Goal: Browse casually: Explore the website without a specific task or goal

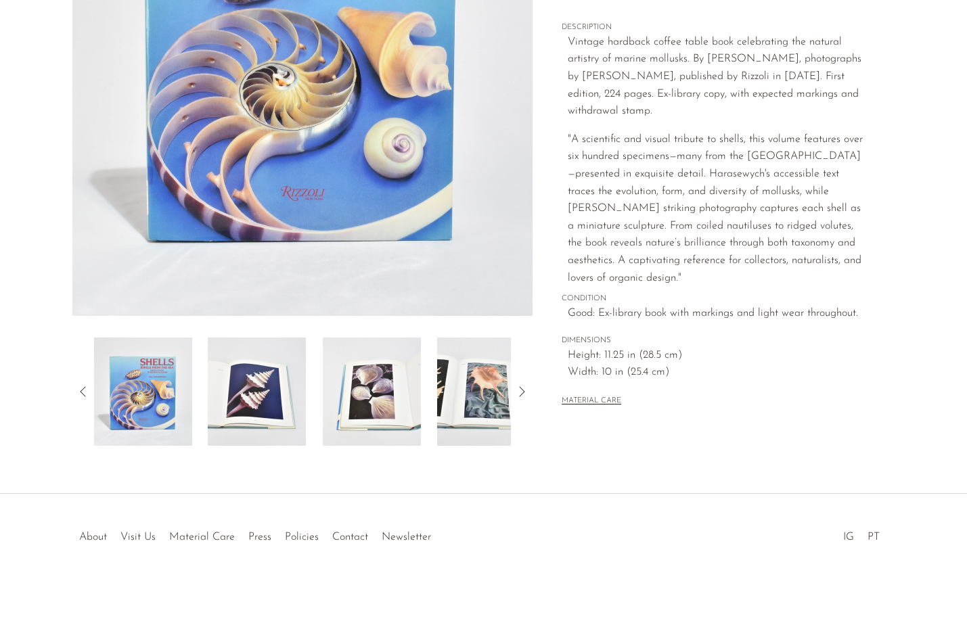
scroll to position [165, 0]
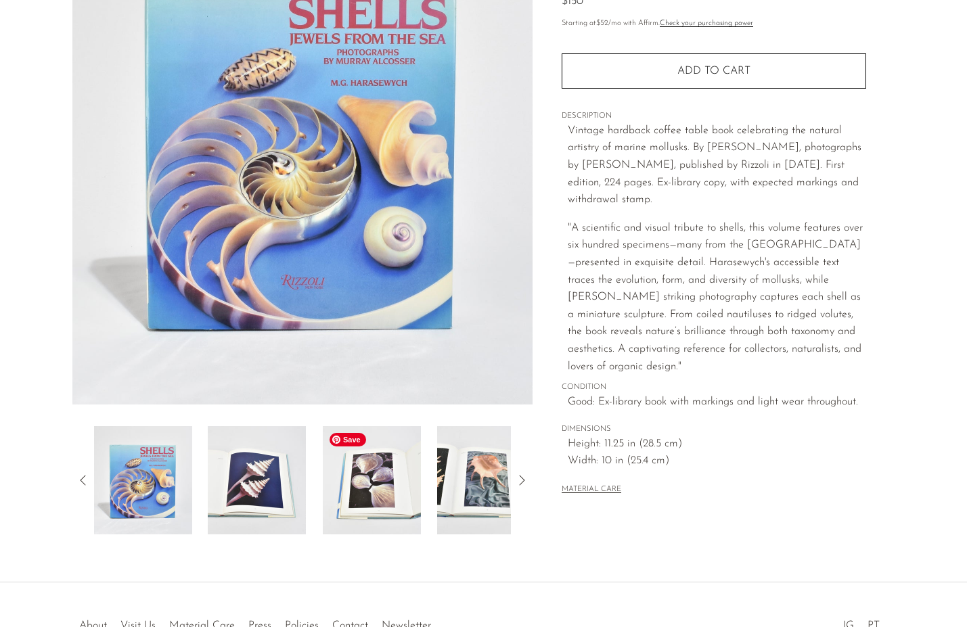
click at [370, 464] on img at bounding box center [372, 480] width 98 height 108
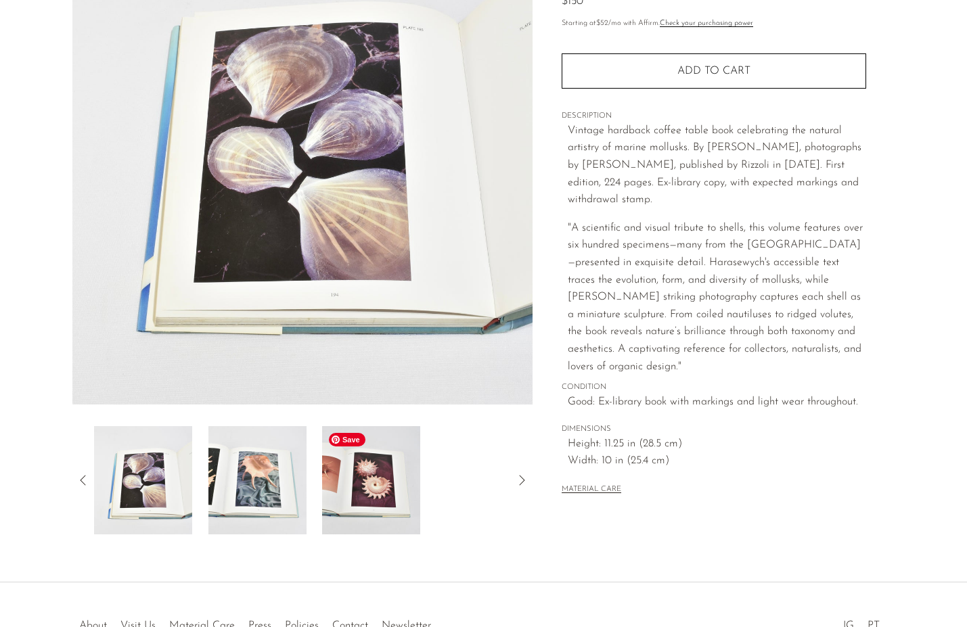
click at [320, 474] on div at bounding box center [303, 480] width 418 height 108
click at [261, 489] on img at bounding box center [257, 480] width 98 height 108
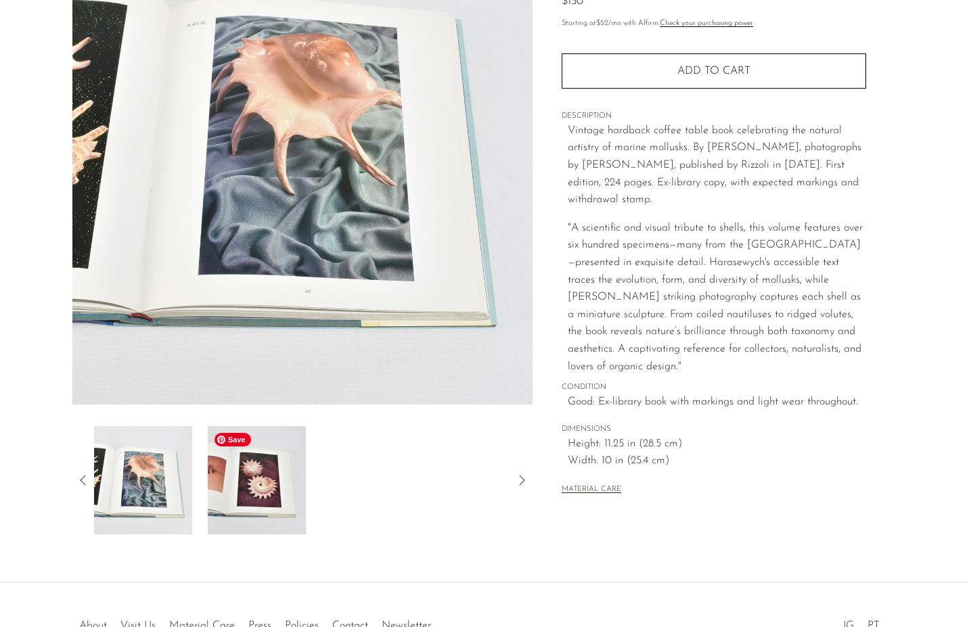
click at [273, 503] on img at bounding box center [257, 480] width 98 height 108
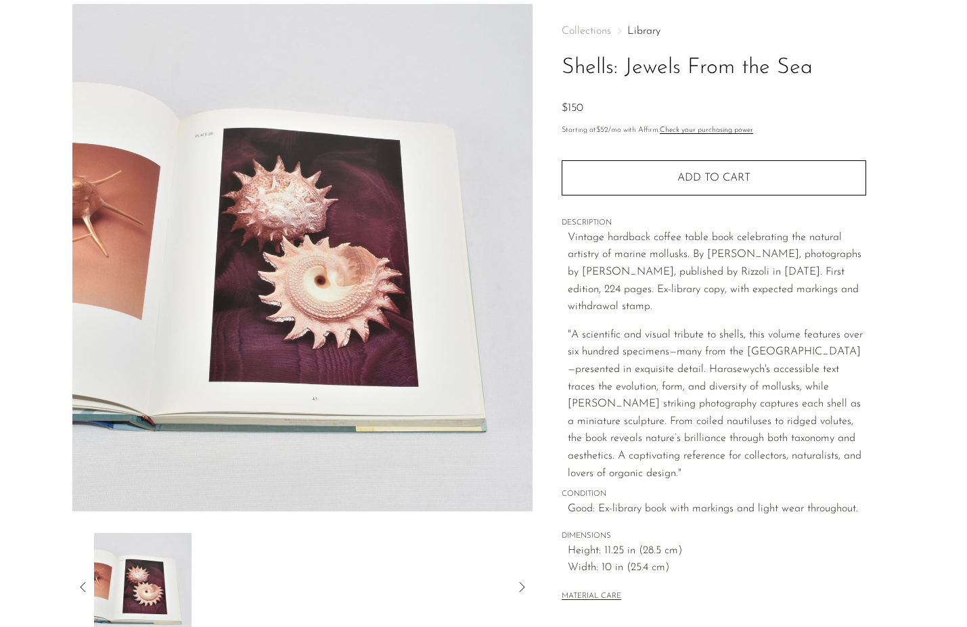
scroll to position [37, 0]
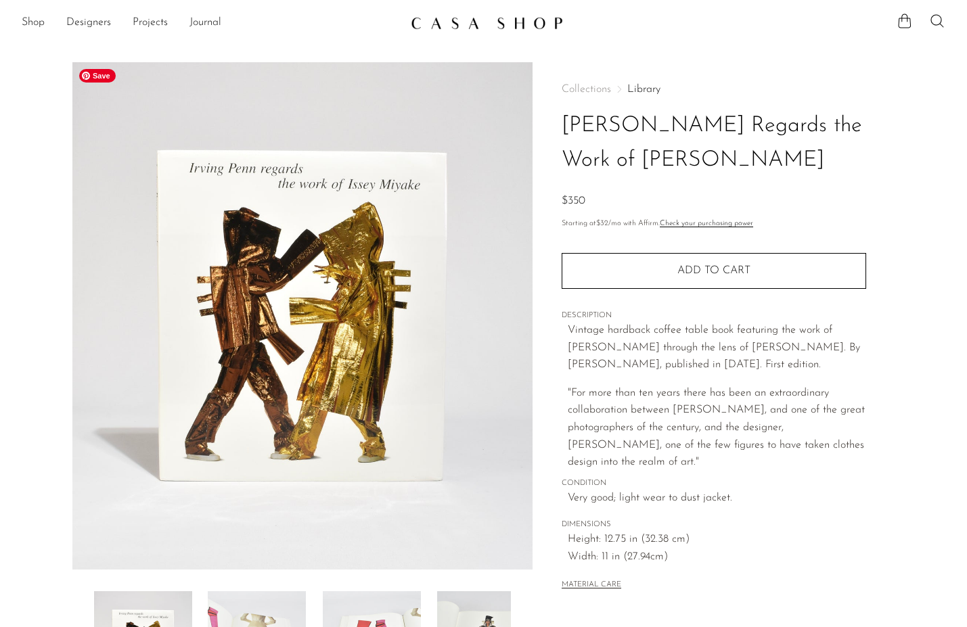
scroll to position [81, 0]
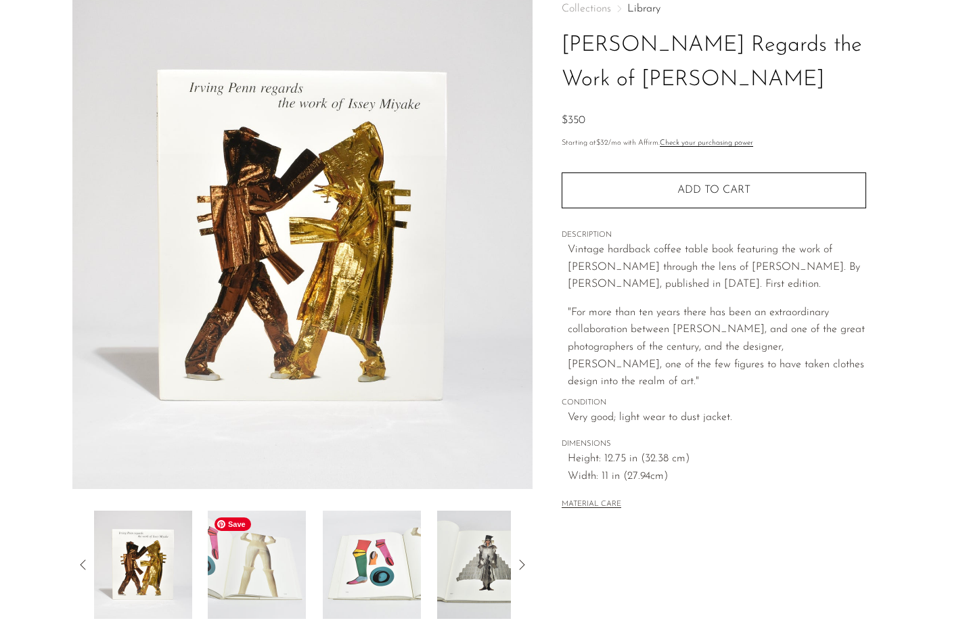
click at [278, 568] on img at bounding box center [257, 565] width 98 height 108
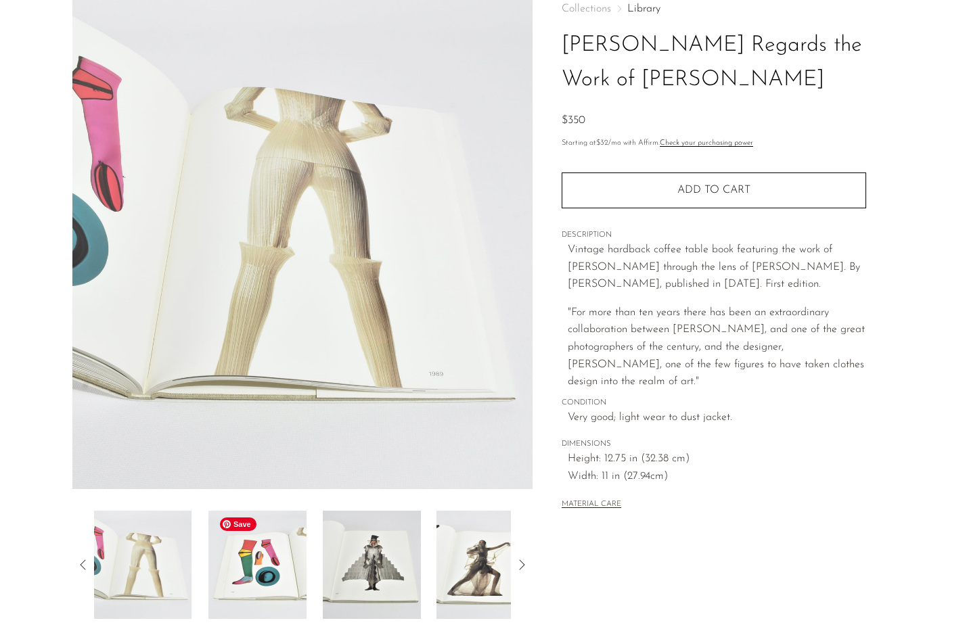
click at [271, 579] on img at bounding box center [257, 565] width 98 height 108
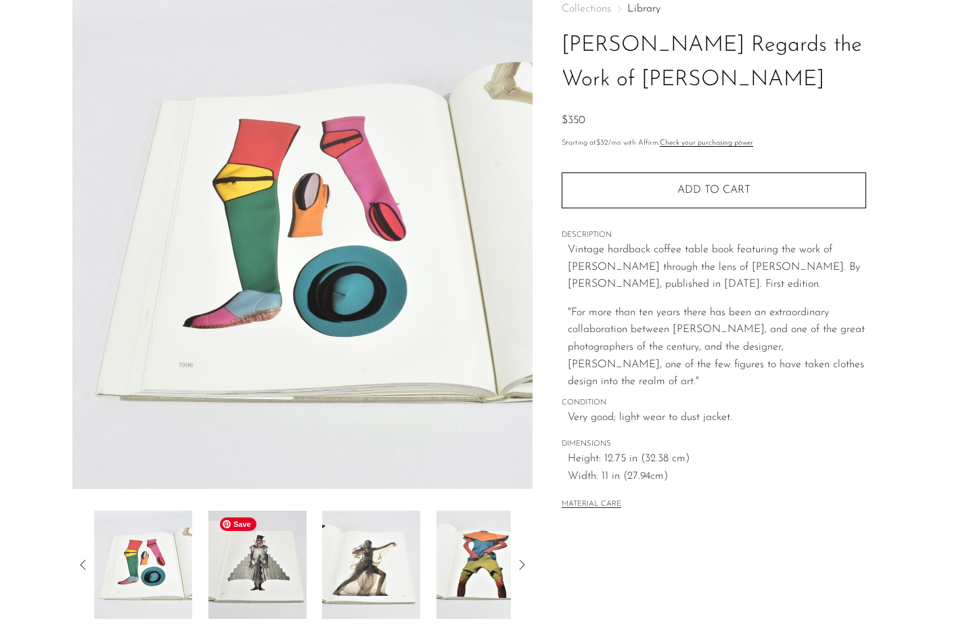
click at [271, 579] on img at bounding box center [257, 565] width 98 height 108
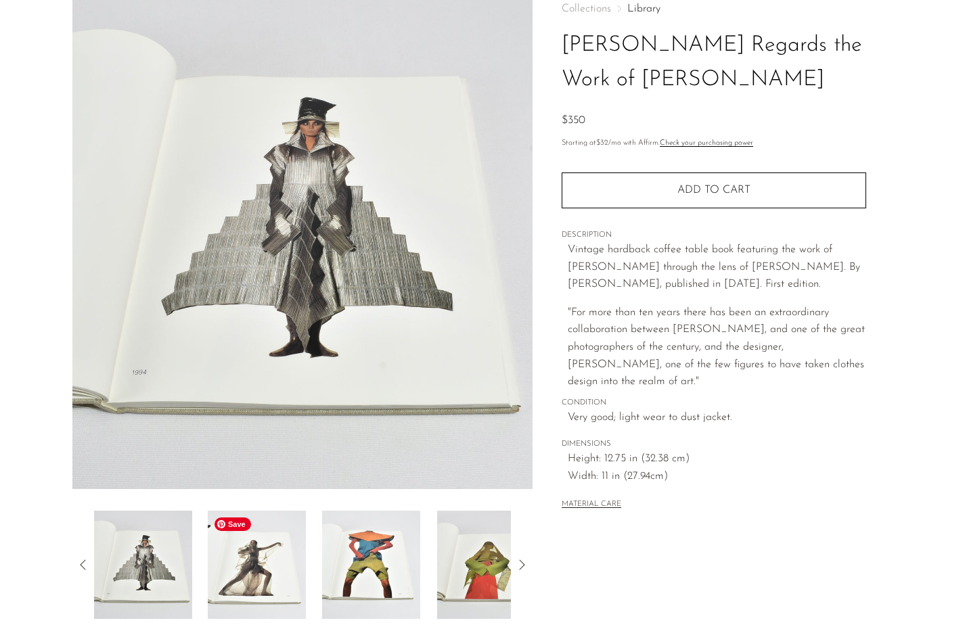
click at [271, 579] on img at bounding box center [257, 565] width 98 height 108
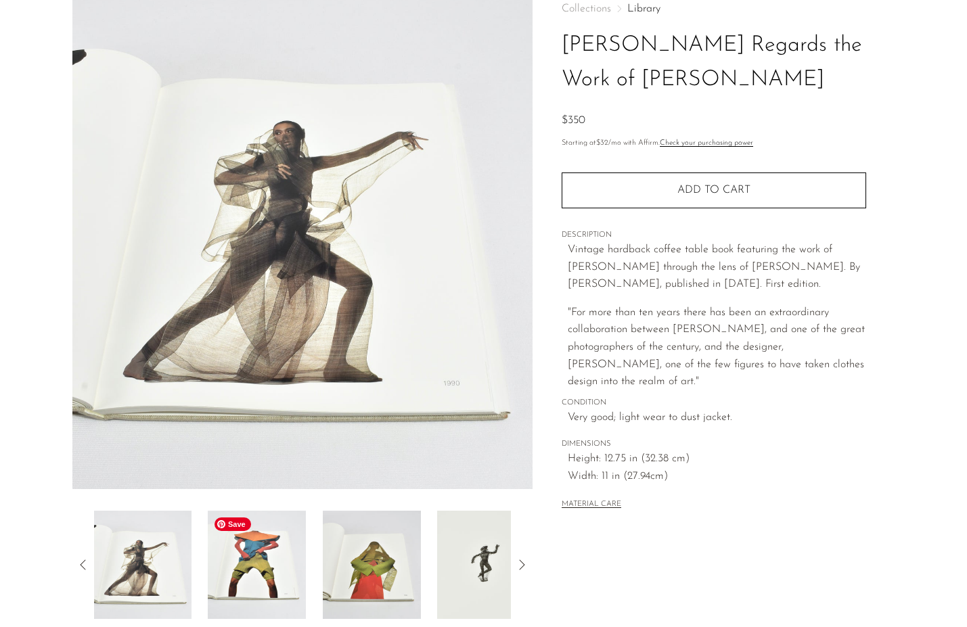
click at [271, 579] on img at bounding box center [257, 565] width 98 height 108
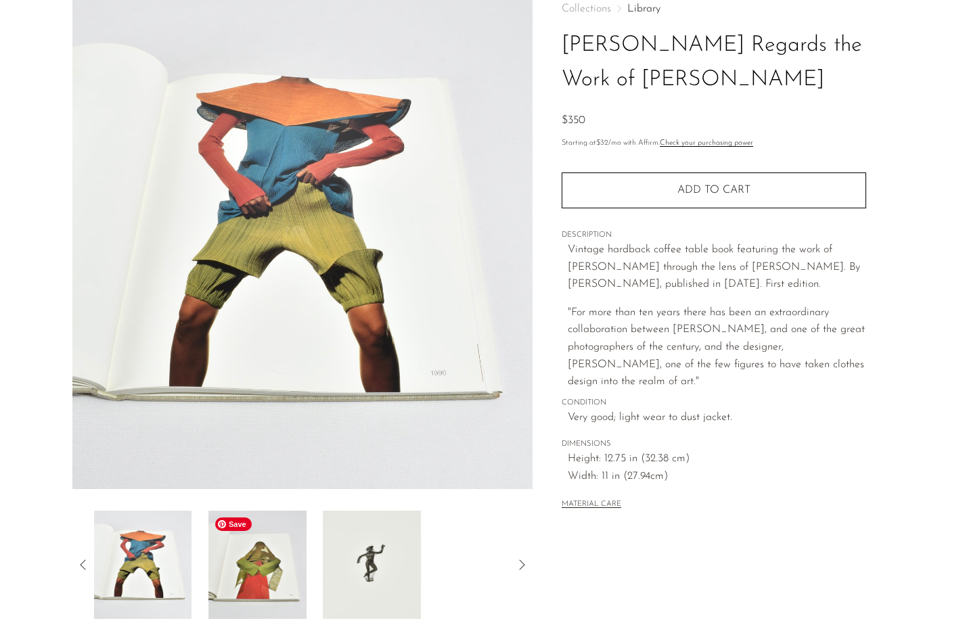
click at [271, 579] on img at bounding box center [257, 565] width 98 height 108
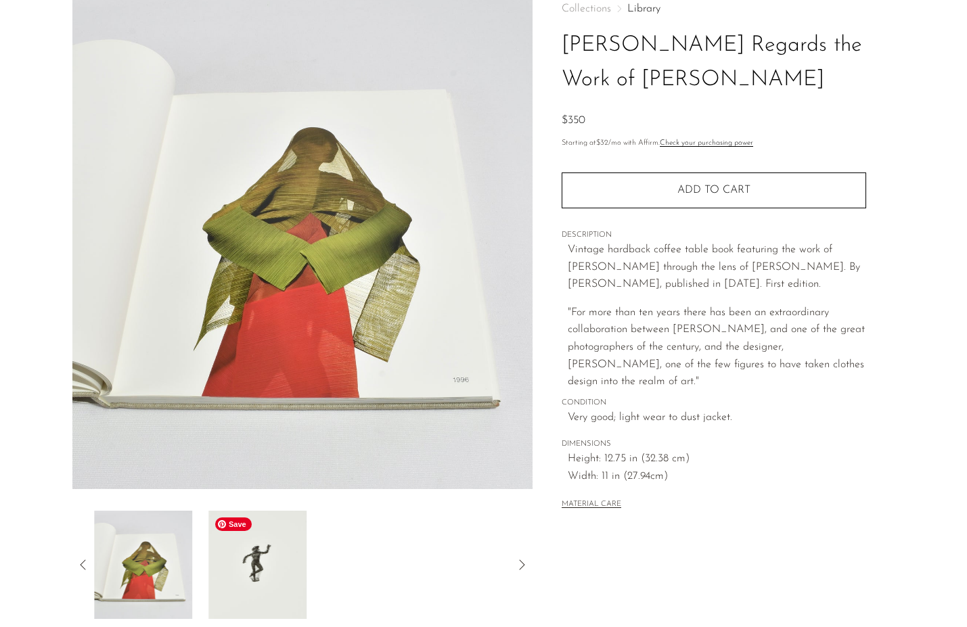
click at [271, 579] on img at bounding box center [257, 565] width 98 height 108
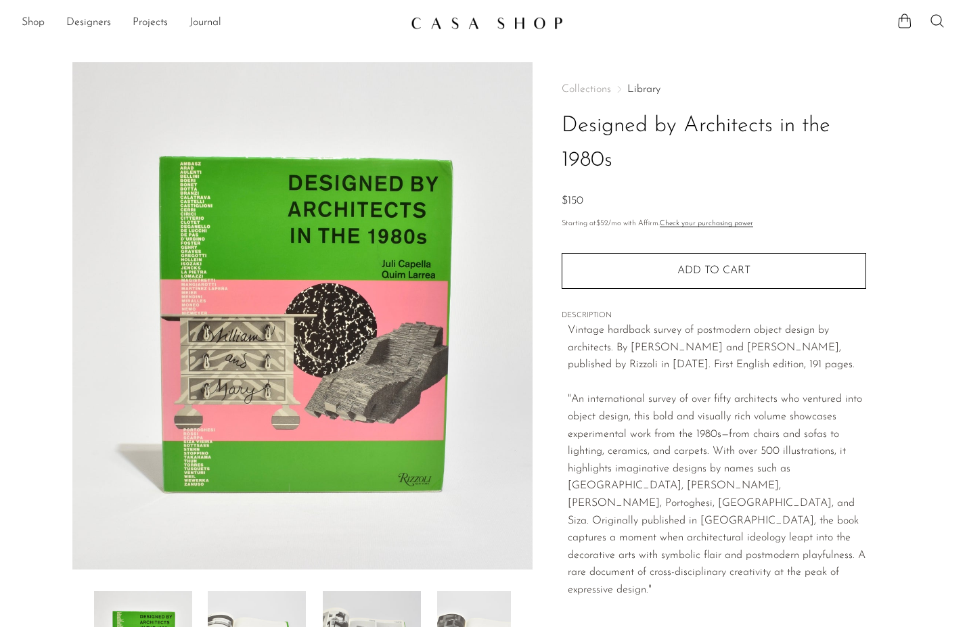
scroll to position [90, 0]
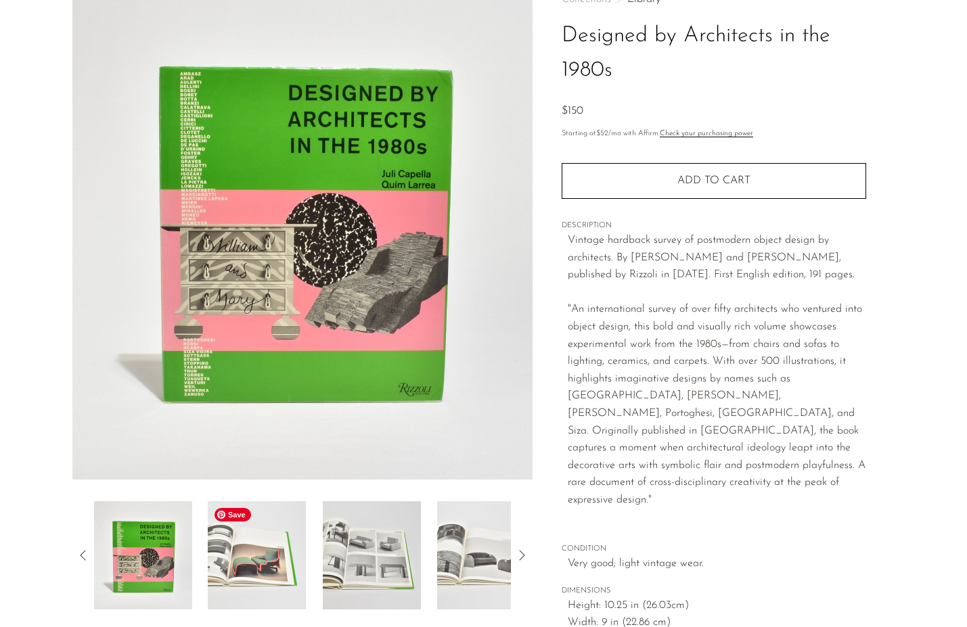
click at [283, 554] on img at bounding box center [257, 556] width 98 height 108
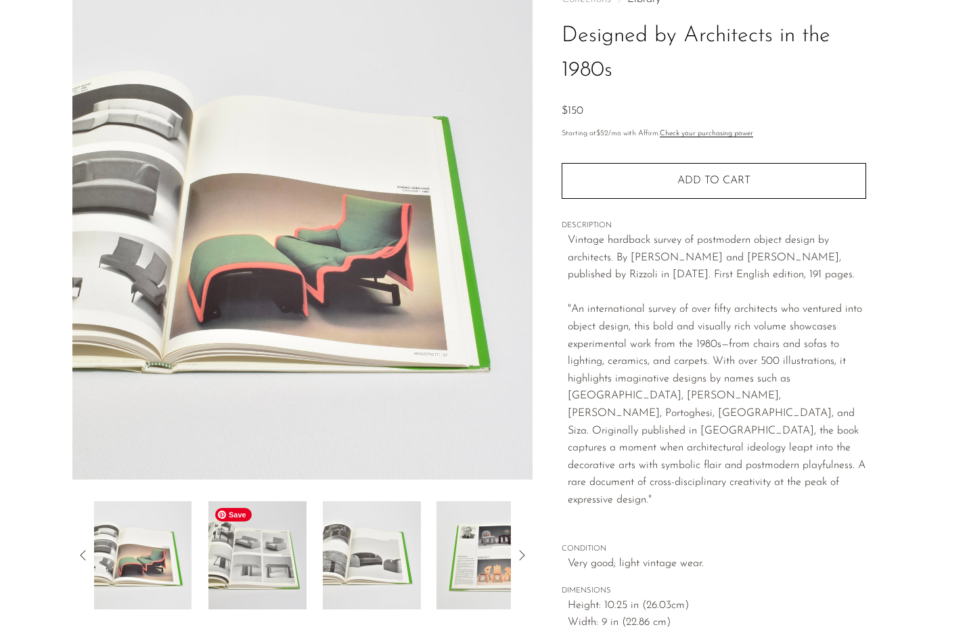
click at [286, 565] on img at bounding box center [257, 556] width 98 height 108
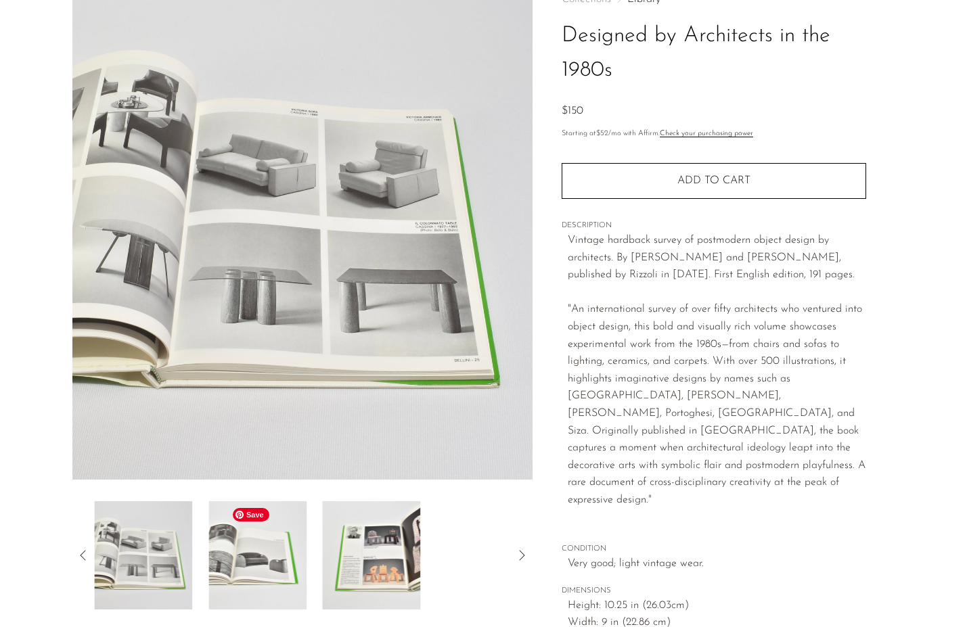
click at [307, 567] on div at bounding box center [303, 556] width 418 height 108
click at [368, 570] on img at bounding box center [372, 556] width 98 height 108
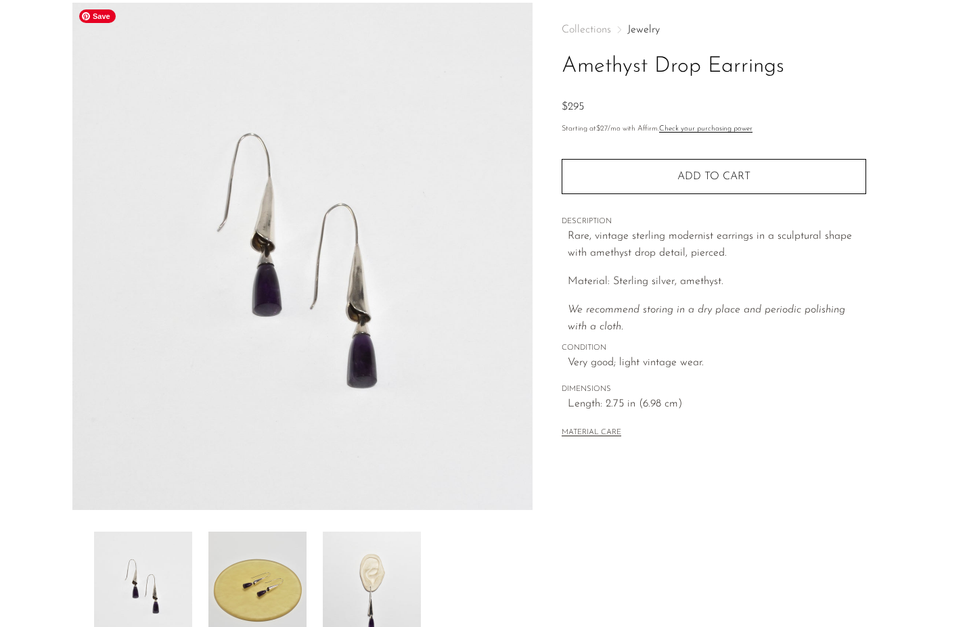
scroll to position [91, 0]
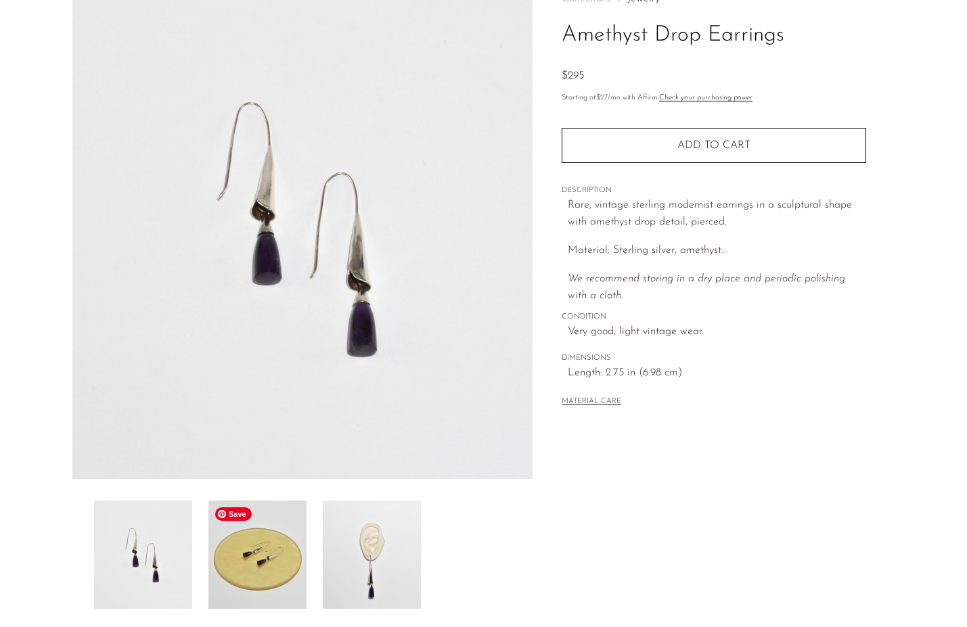
click at [263, 574] on img at bounding box center [257, 555] width 98 height 108
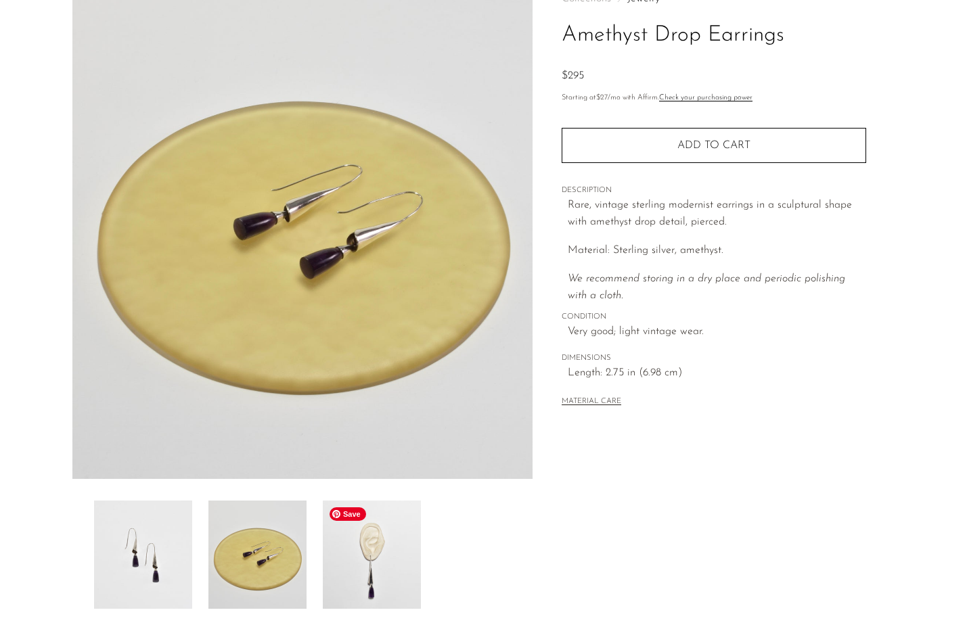
click at [365, 557] on img at bounding box center [372, 555] width 98 height 108
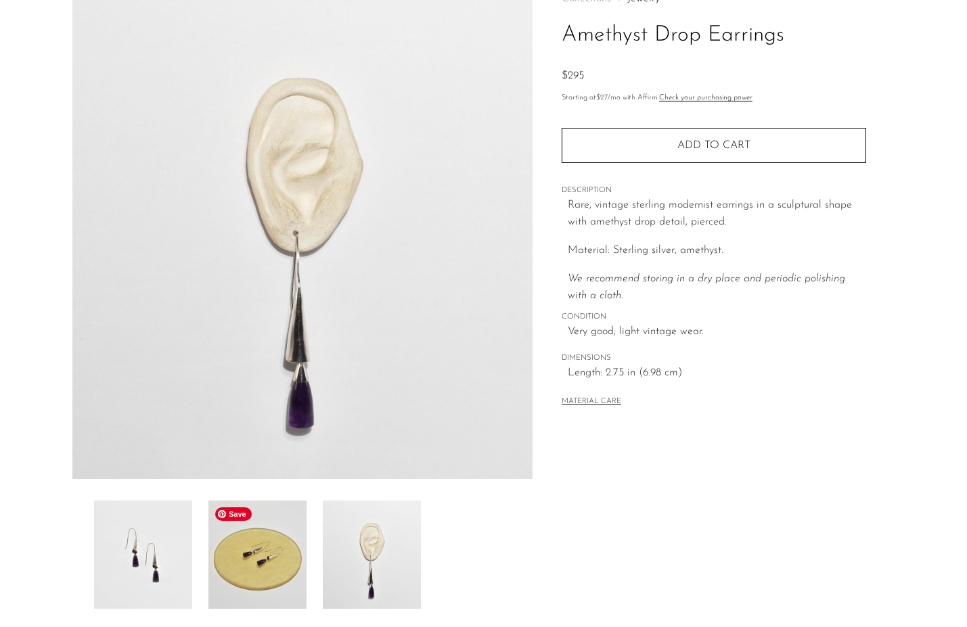
click at [268, 565] on img at bounding box center [257, 555] width 98 height 108
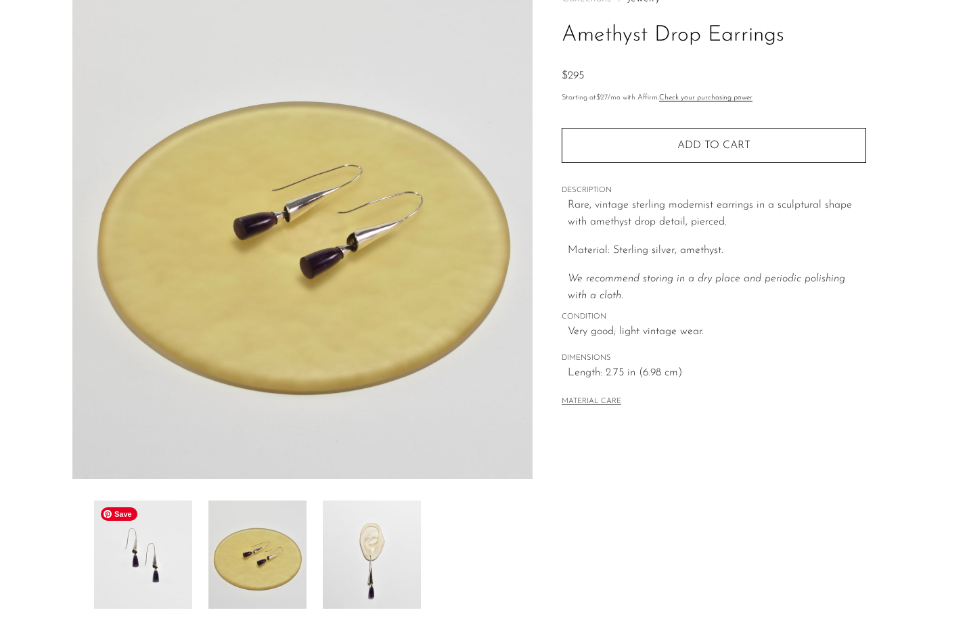
click at [142, 579] on img at bounding box center [143, 555] width 98 height 108
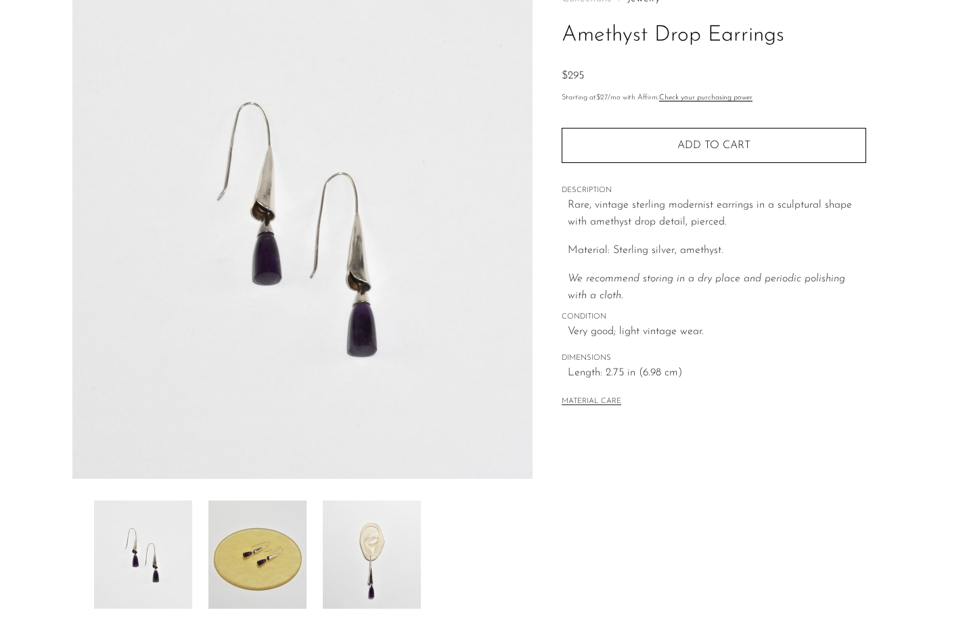
scroll to position [0, 0]
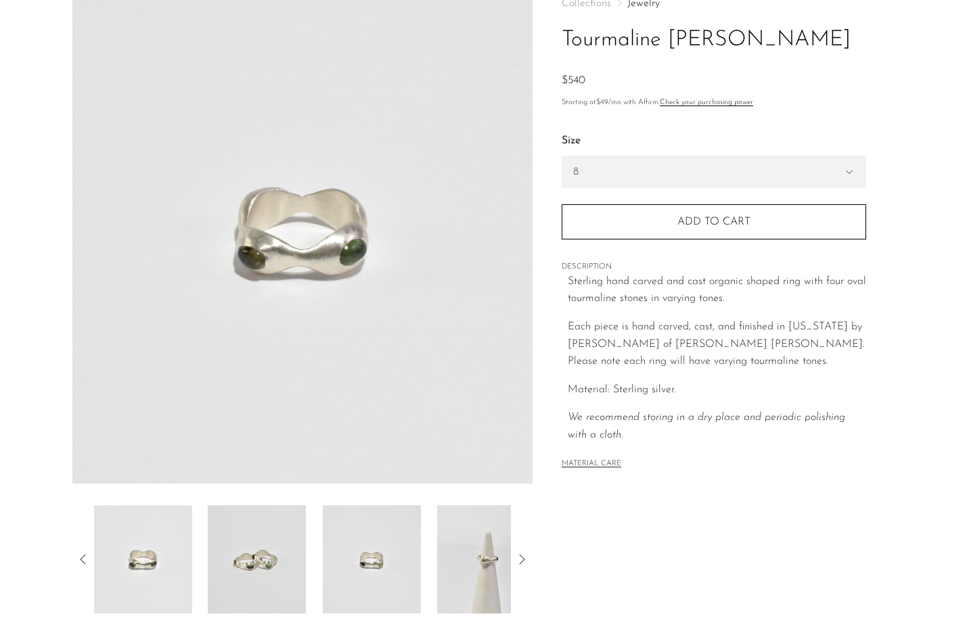
scroll to position [97, 0]
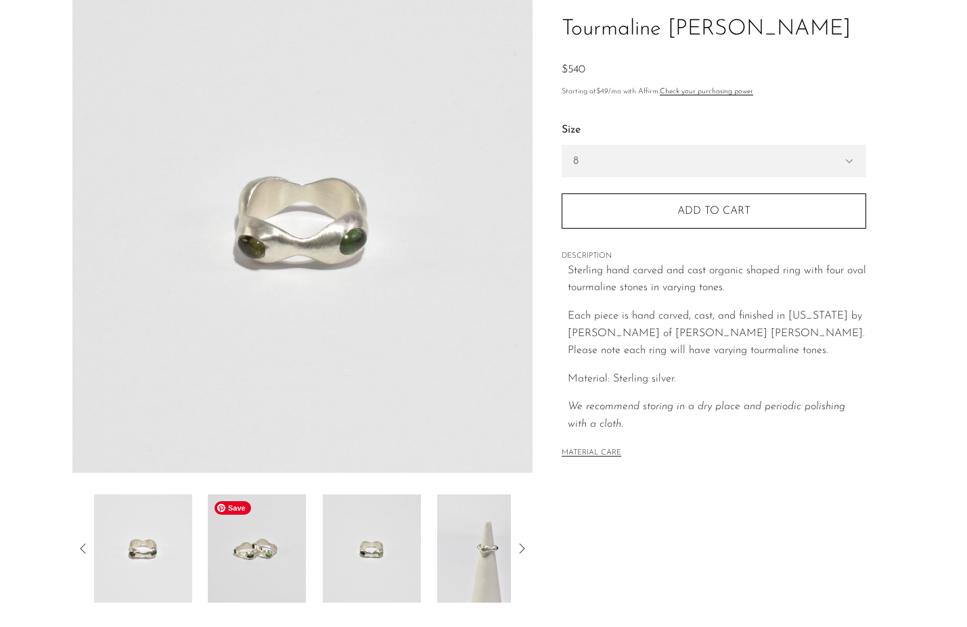
click at [249, 560] on img at bounding box center [257, 549] width 98 height 108
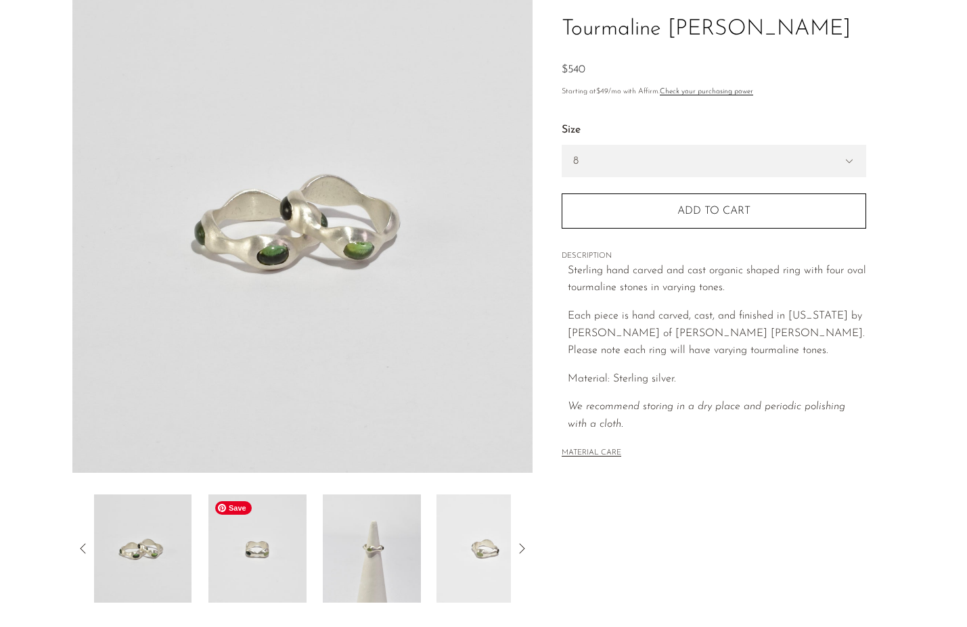
click at [224, 554] on img at bounding box center [257, 549] width 98 height 108
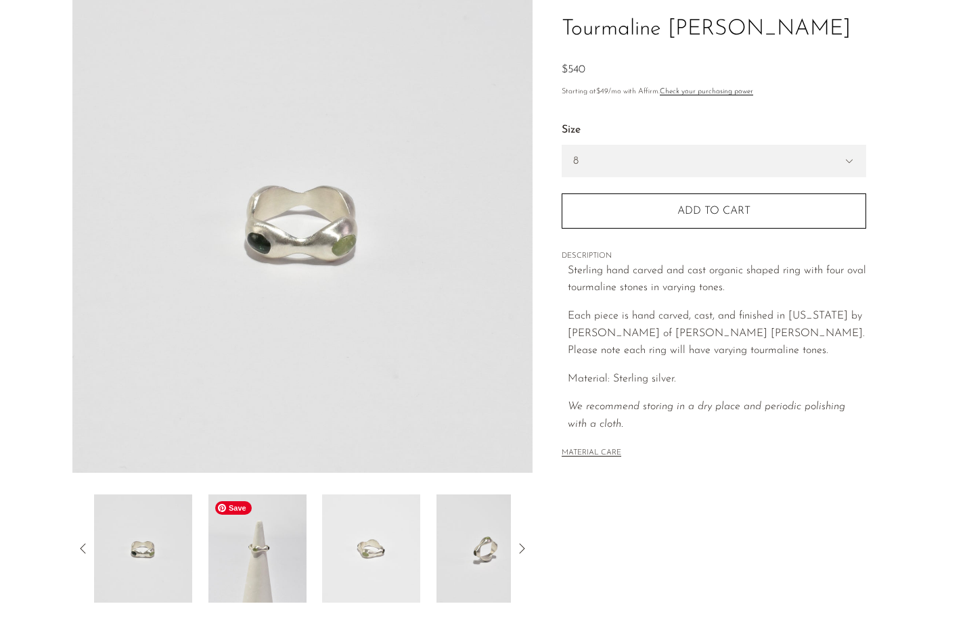
click at [224, 554] on img at bounding box center [257, 549] width 98 height 108
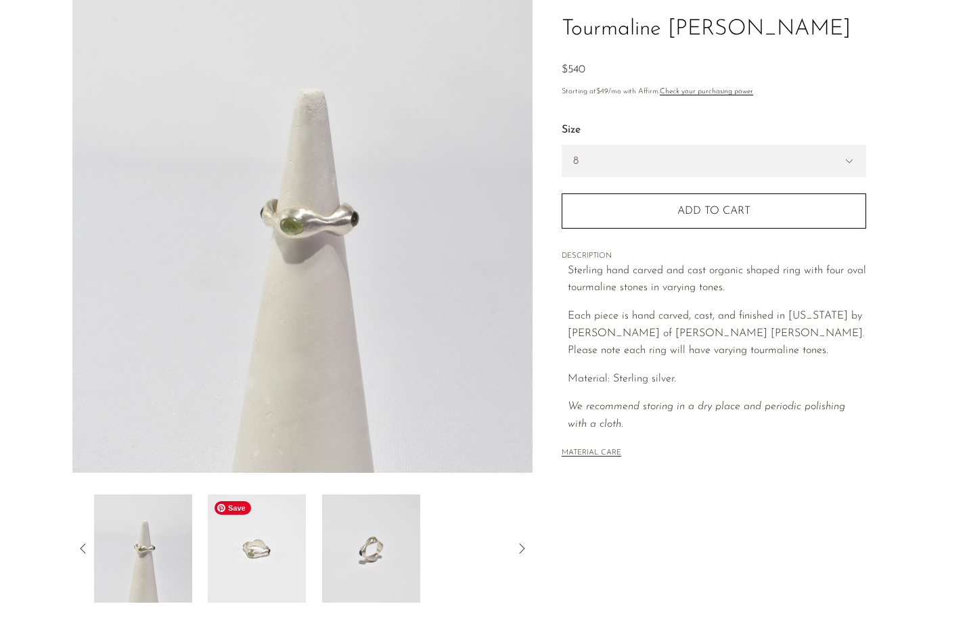
click at [223, 554] on img at bounding box center [257, 549] width 98 height 108
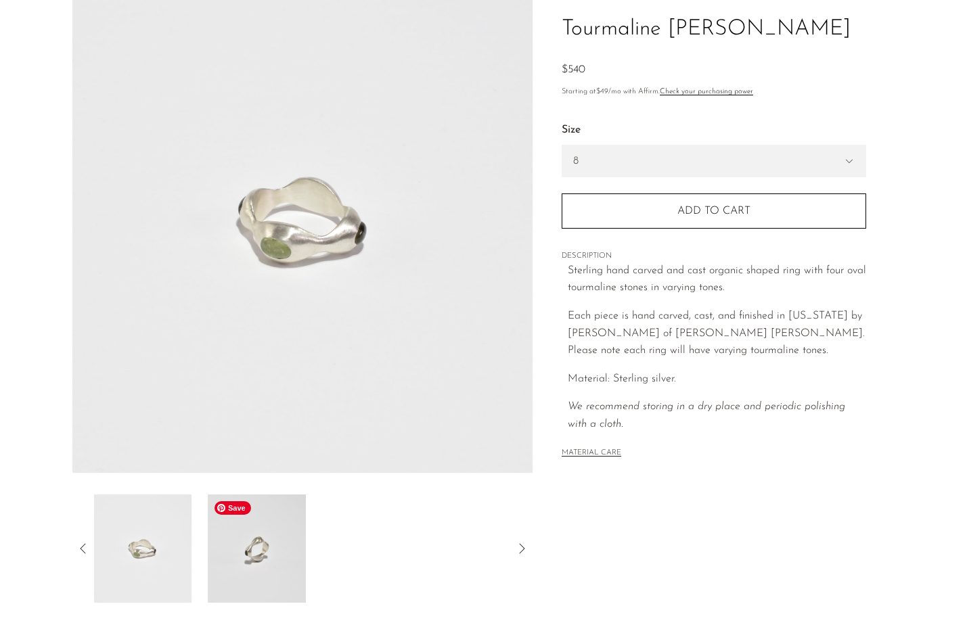
click at [223, 554] on img at bounding box center [257, 549] width 98 height 108
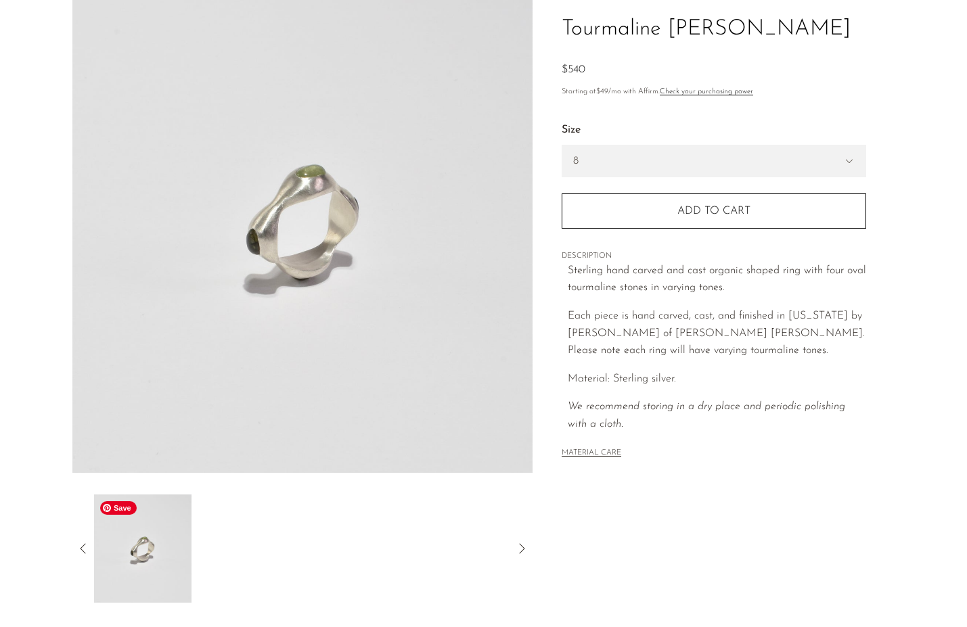
click at [154, 546] on img at bounding box center [142, 549] width 98 height 108
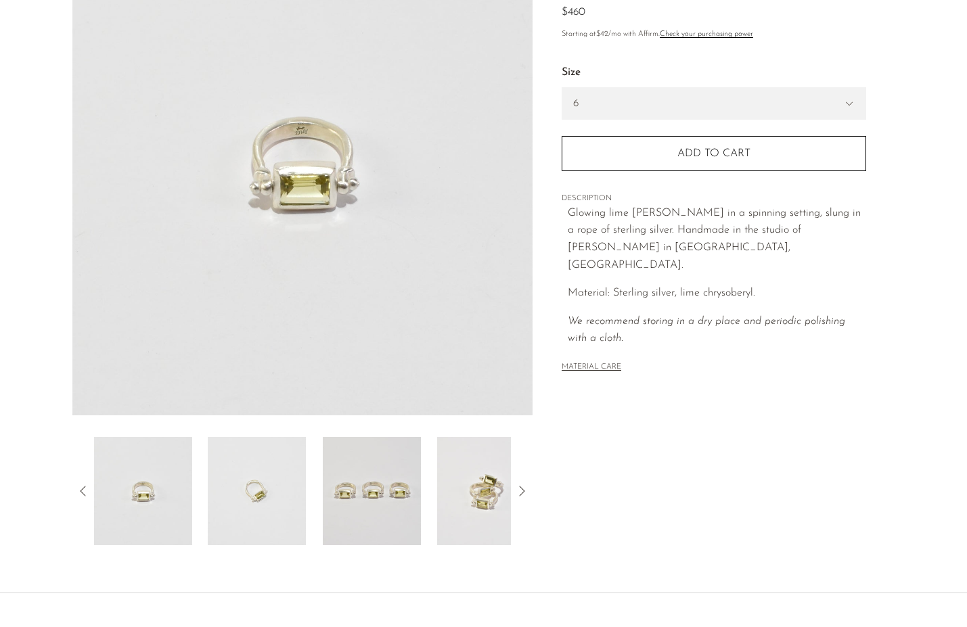
scroll to position [157, 0]
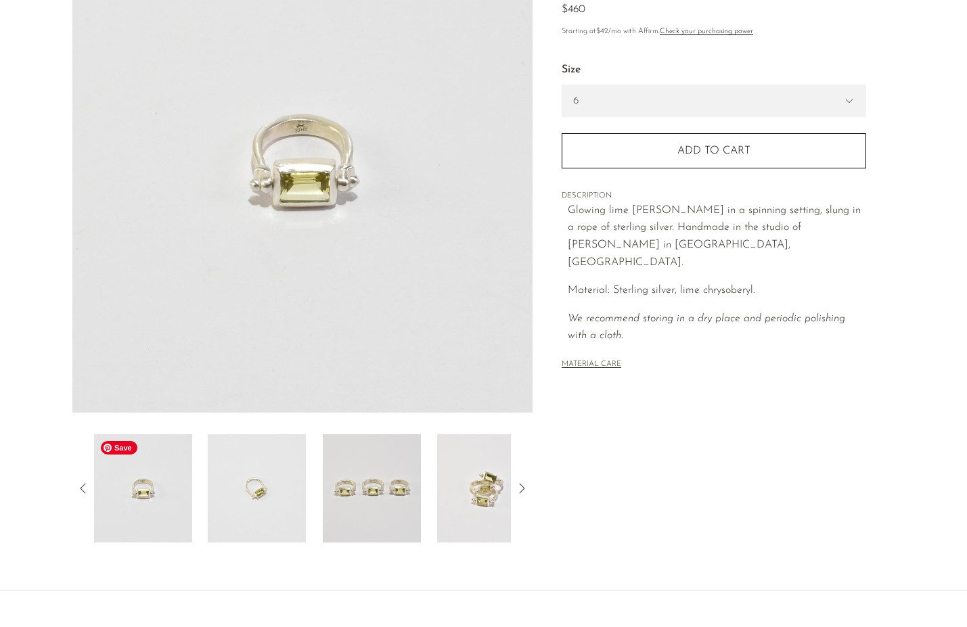
click at [189, 502] on img at bounding box center [143, 489] width 98 height 108
click at [224, 498] on img at bounding box center [257, 489] width 98 height 108
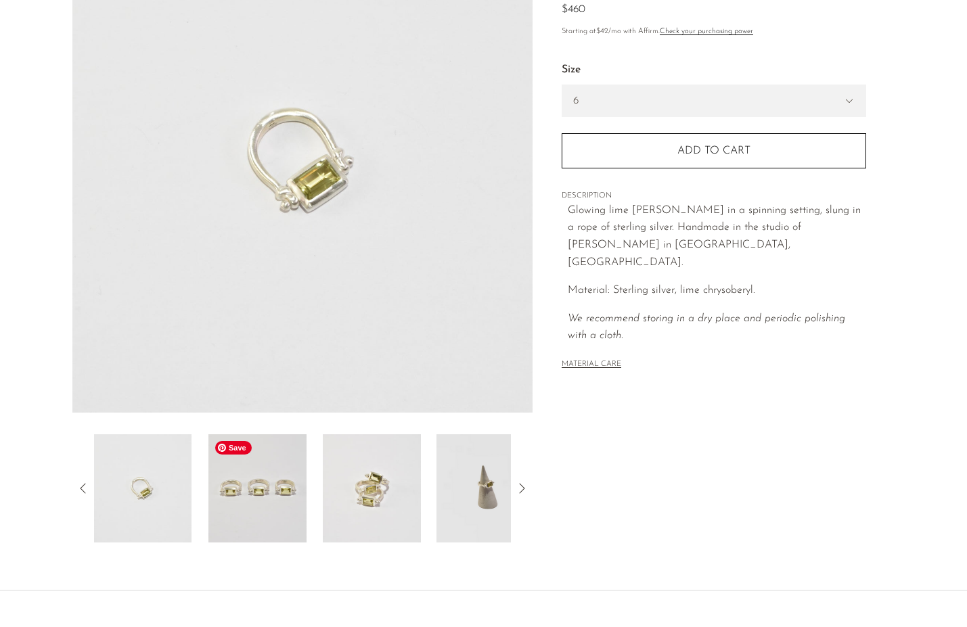
click at [249, 492] on img at bounding box center [257, 489] width 98 height 108
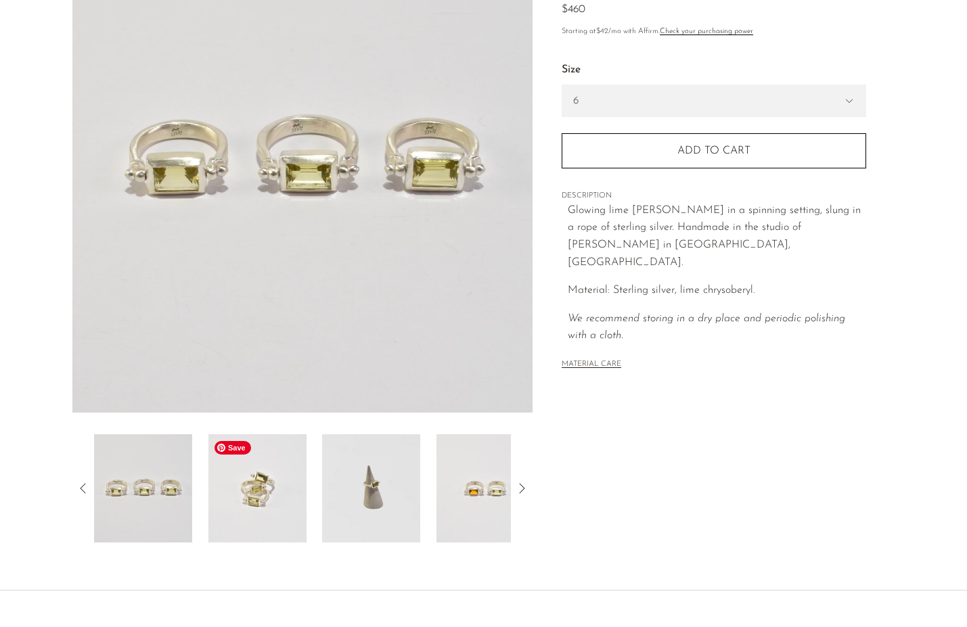
click at [289, 482] on img at bounding box center [257, 489] width 98 height 108
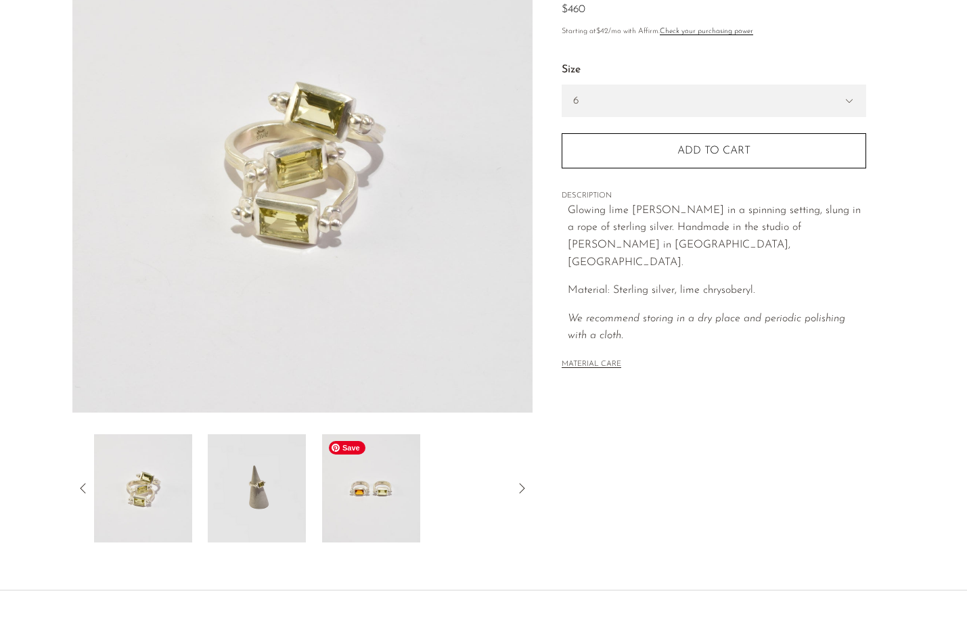
click at [355, 484] on img at bounding box center [371, 489] width 98 height 108
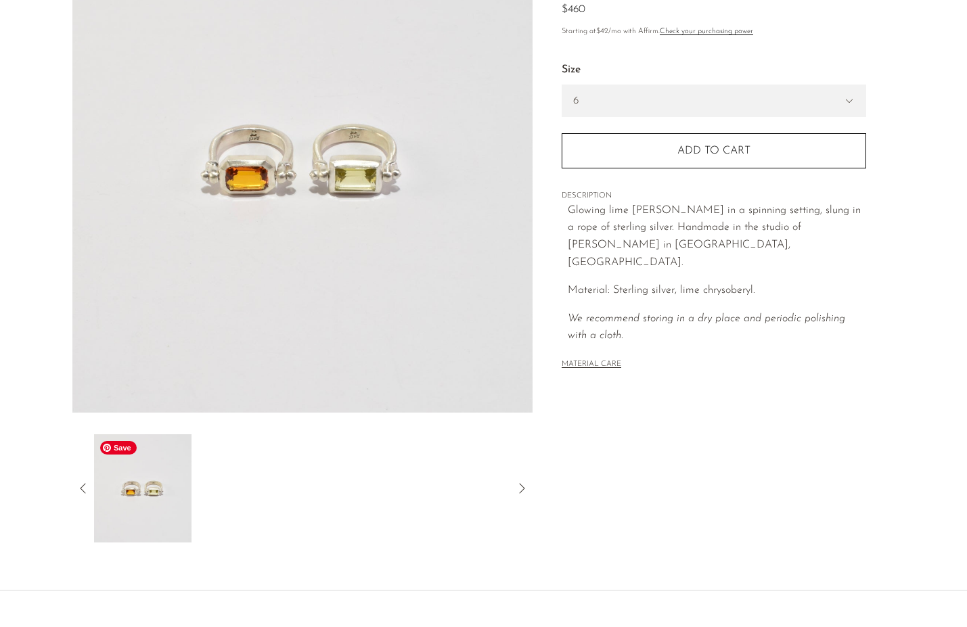
click at [152, 503] on img at bounding box center [142, 489] width 98 height 108
drag, startPoint x: 758, startPoint y: 227, endPoint x: 811, endPoint y: 221, distance: 53.2
click at [811, 221] on p "Glowing lime [PERSON_NAME] in a spinning setting, slung in a rope of sterling s…" at bounding box center [717, 236] width 298 height 69
copy span "[PERSON_NAME]"
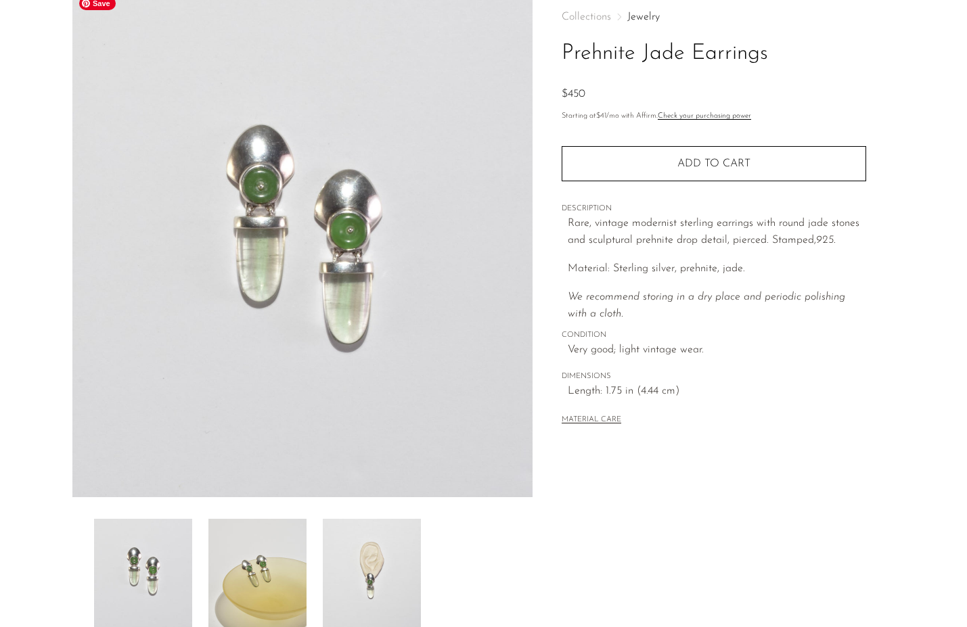
scroll to position [110, 0]
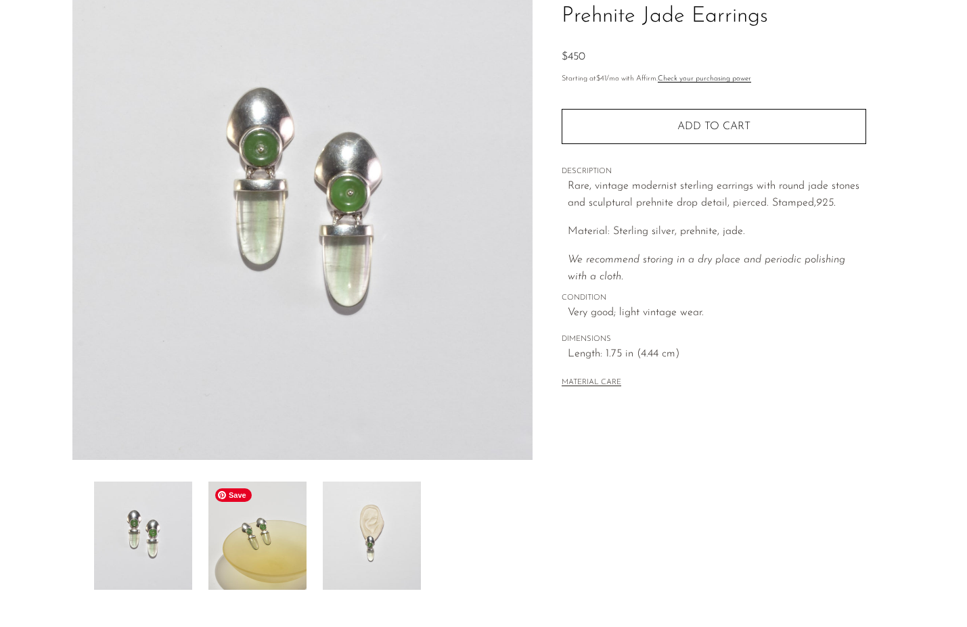
click at [273, 559] on img at bounding box center [257, 536] width 98 height 108
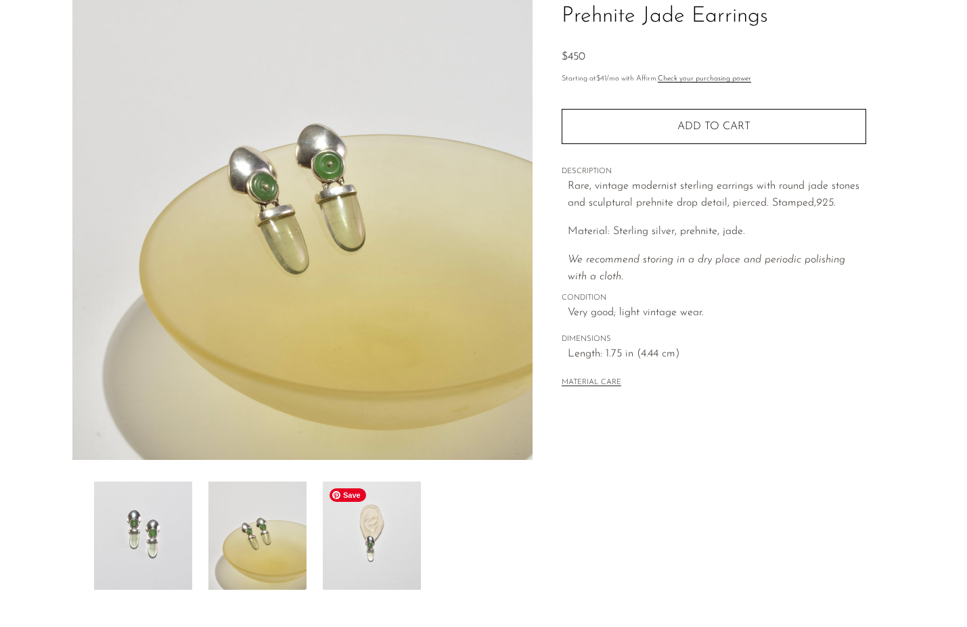
click at [374, 541] on img at bounding box center [372, 536] width 98 height 108
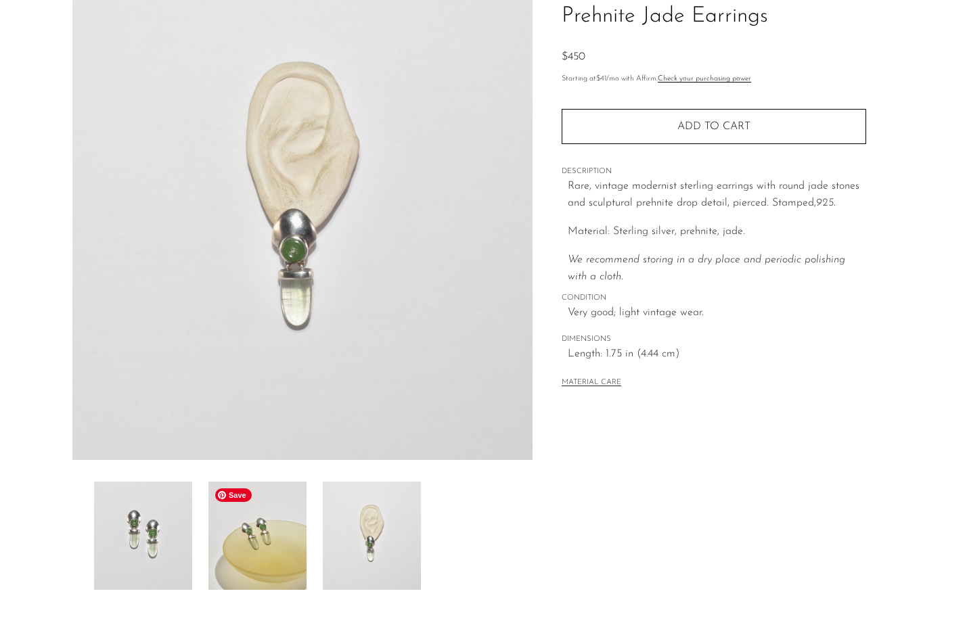
click at [290, 547] on img at bounding box center [257, 536] width 98 height 108
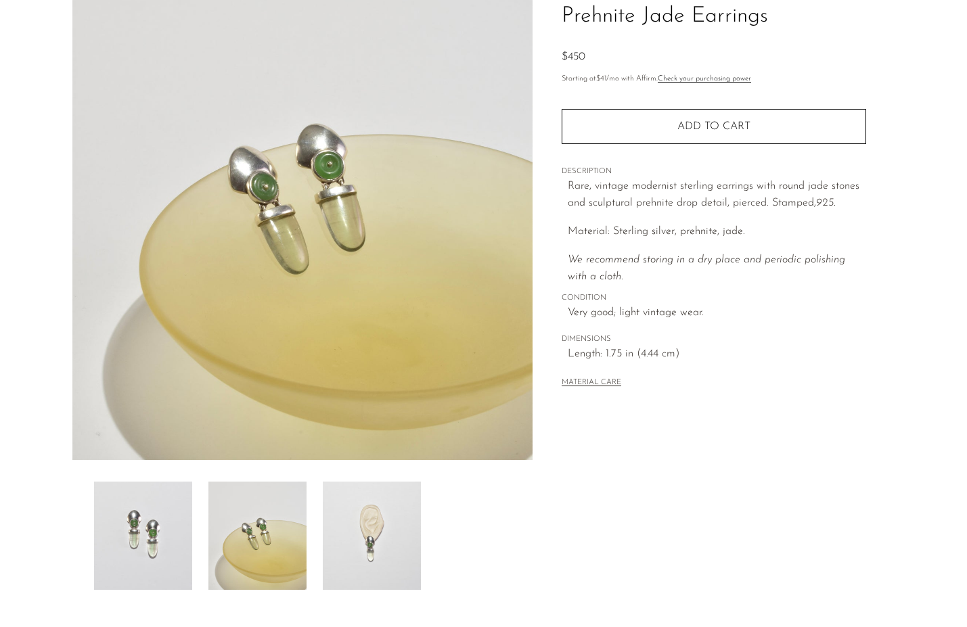
click at [194, 545] on div at bounding box center [303, 536] width 418 height 108
click at [157, 544] on img at bounding box center [143, 536] width 98 height 108
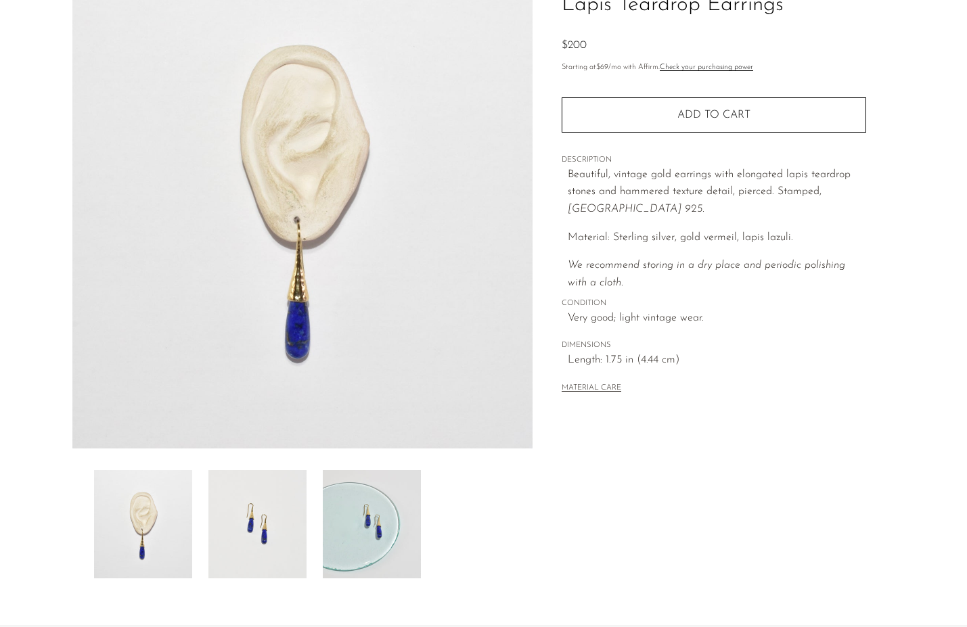
scroll to position [123, 0]
click at [250, 523] on img at bounding box center [257, 523] width 98 height 108
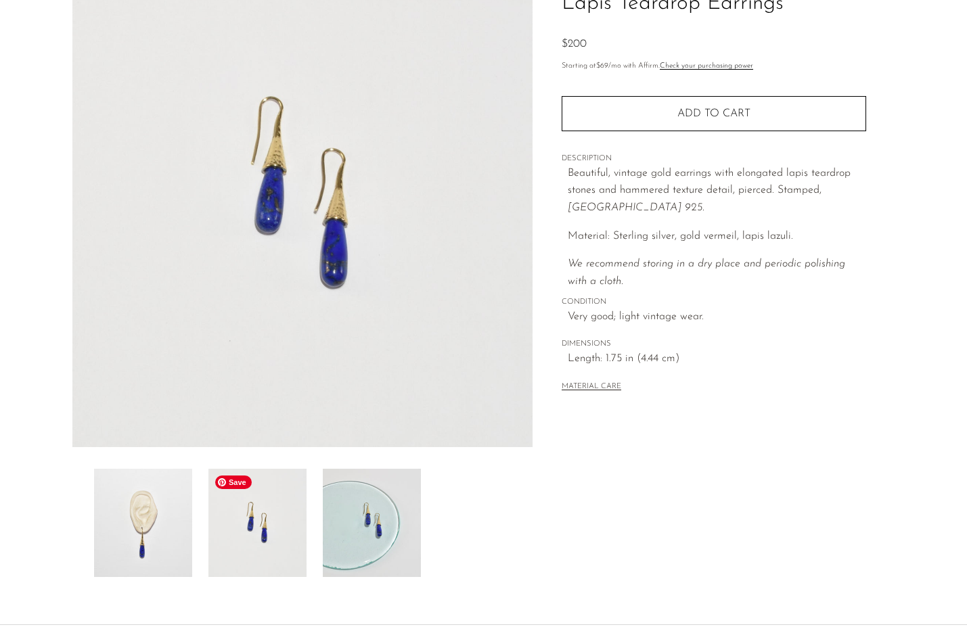
click at [294, 533] on img at bounding box center [257, 523] width 98 height 108
click at [370, 540] on img at bounding box center [372, 523] width 98 height 108
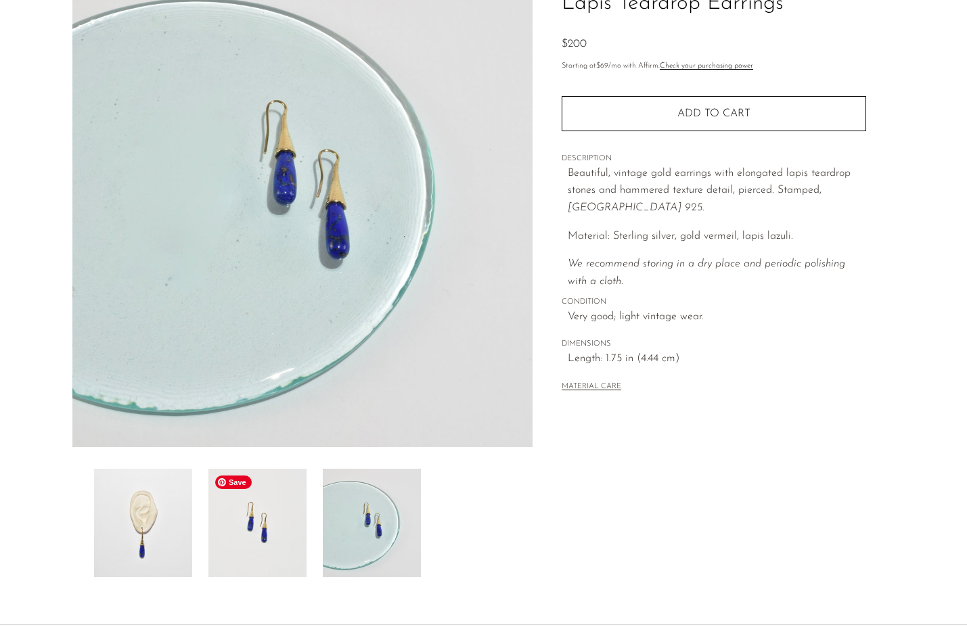
click at [273, 559] on img at bounding box center [257, 523] width 98 height 108
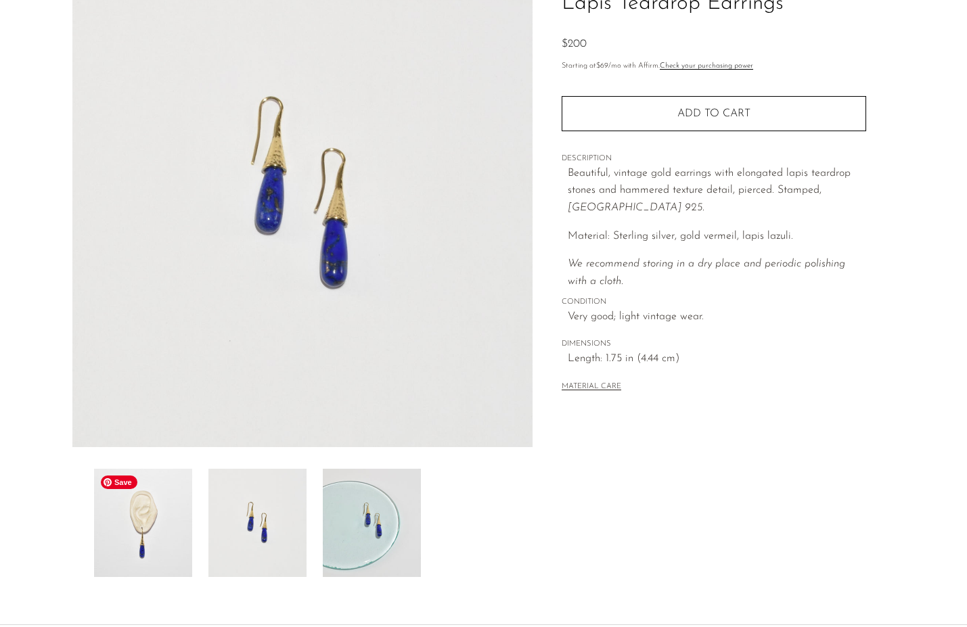
click at [165, 548] on img at bounding box center [143, 523] width 98 height 108
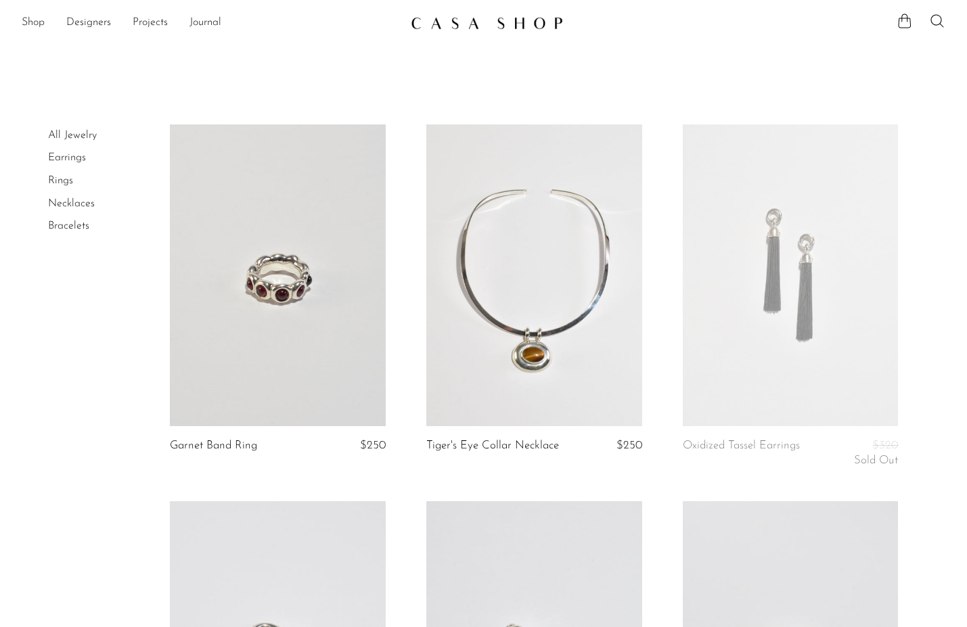
scroll to position [4250, 0]
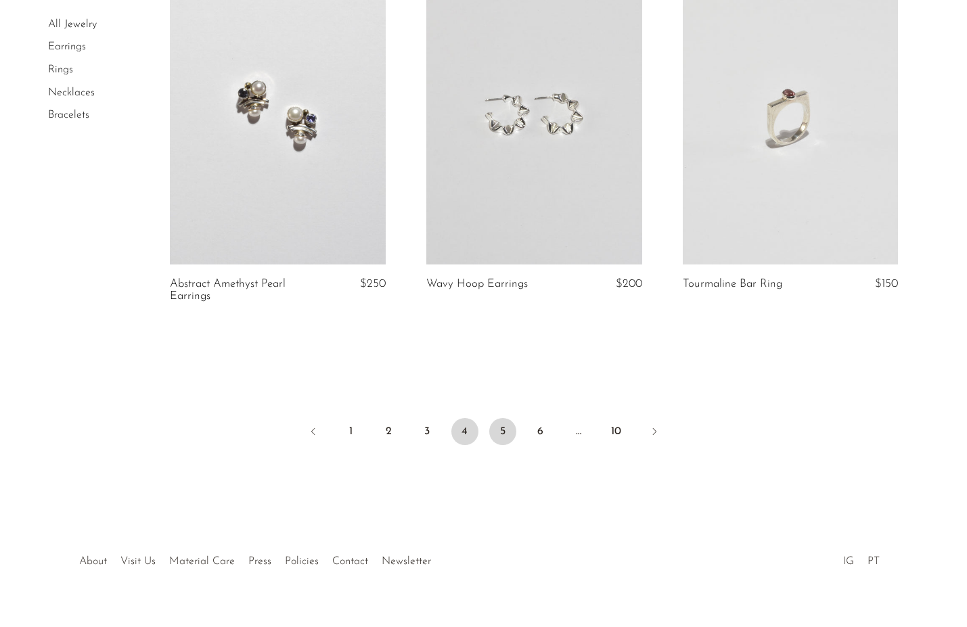
click at [505, 418] on link "5" at bounding box center [502, 431] width 27 height 27
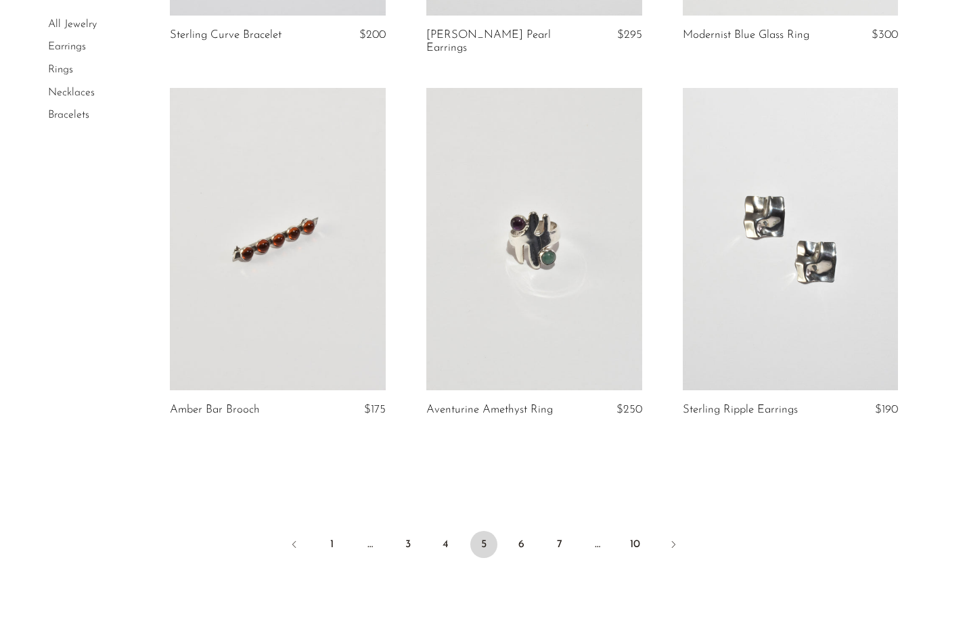
scroll to position [4134, 0]
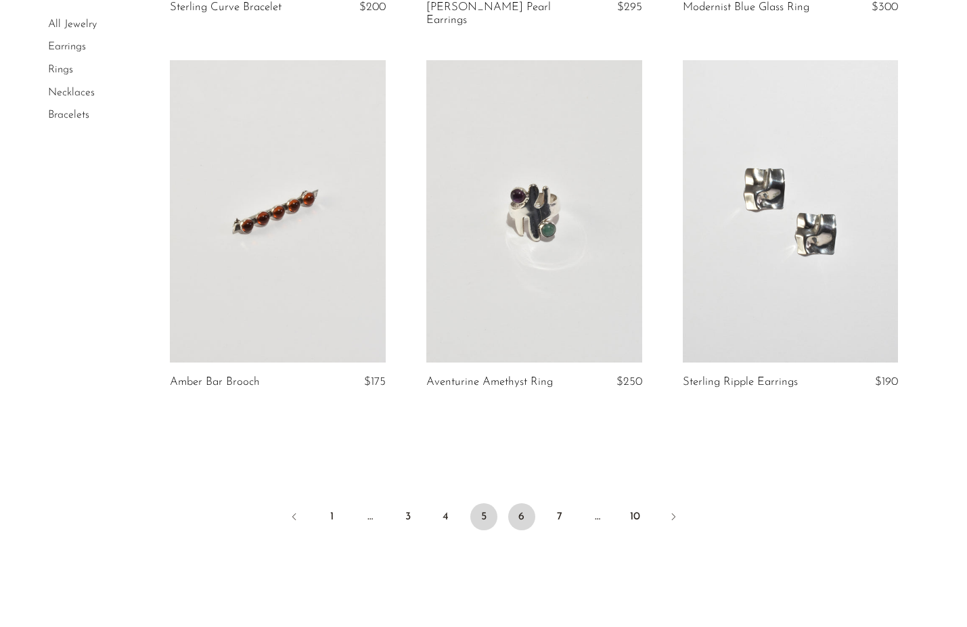
click at [524, 531] on link "6" at bounding box center [521, 517] width 27 height 27
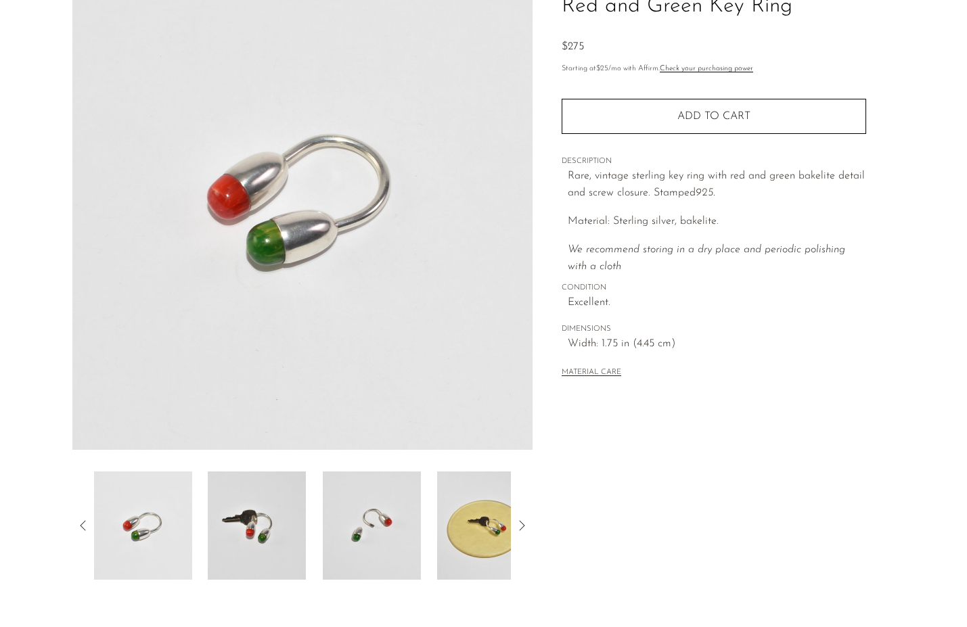
scroll to position [123, 0]
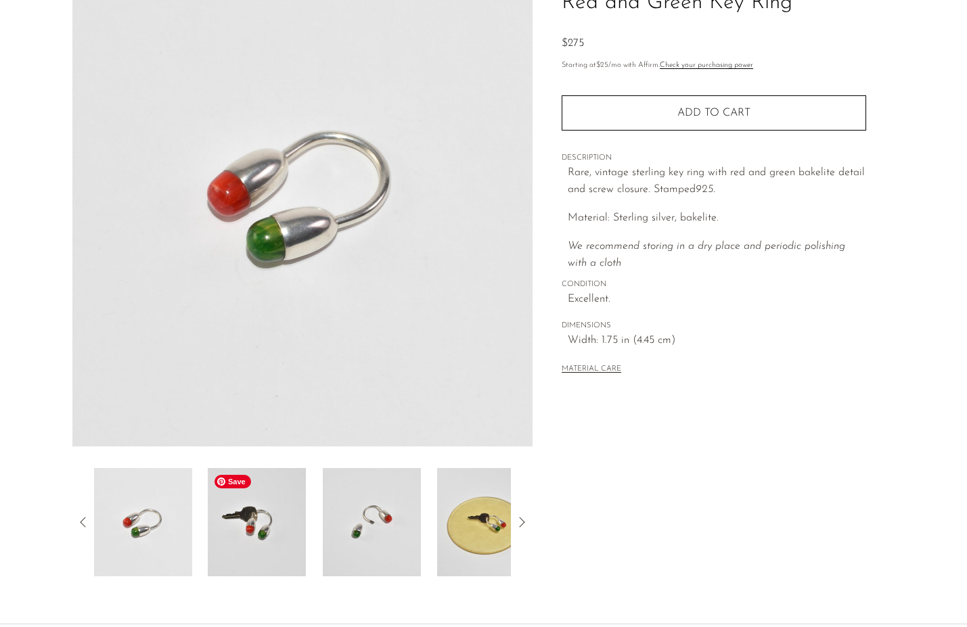
click at [237, 525] on img at bounding box center [257, 522] width 98 height 108
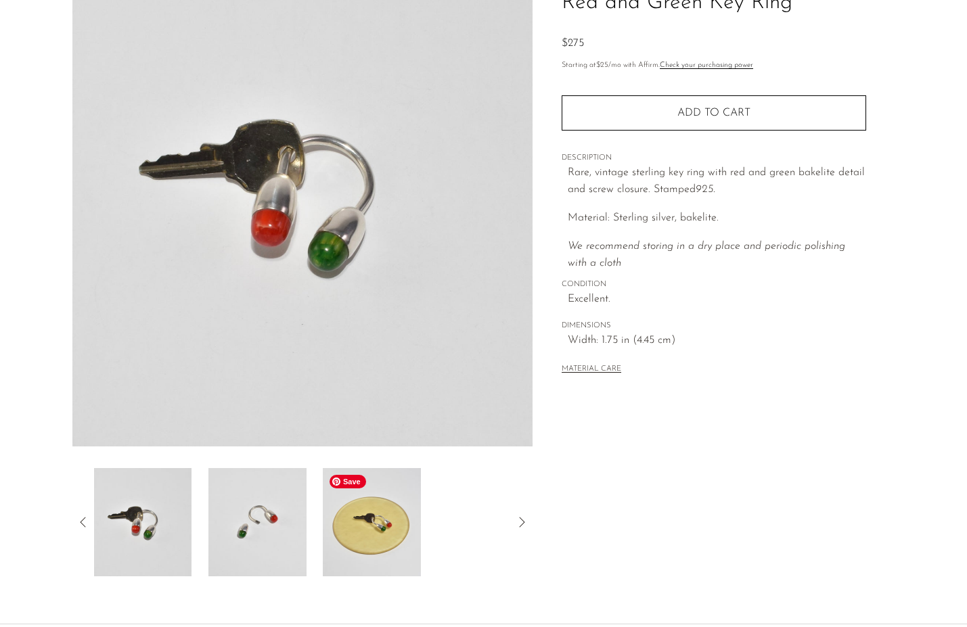
click at [372, 510] on img at bounding box center [372, 522] width 98 height 108
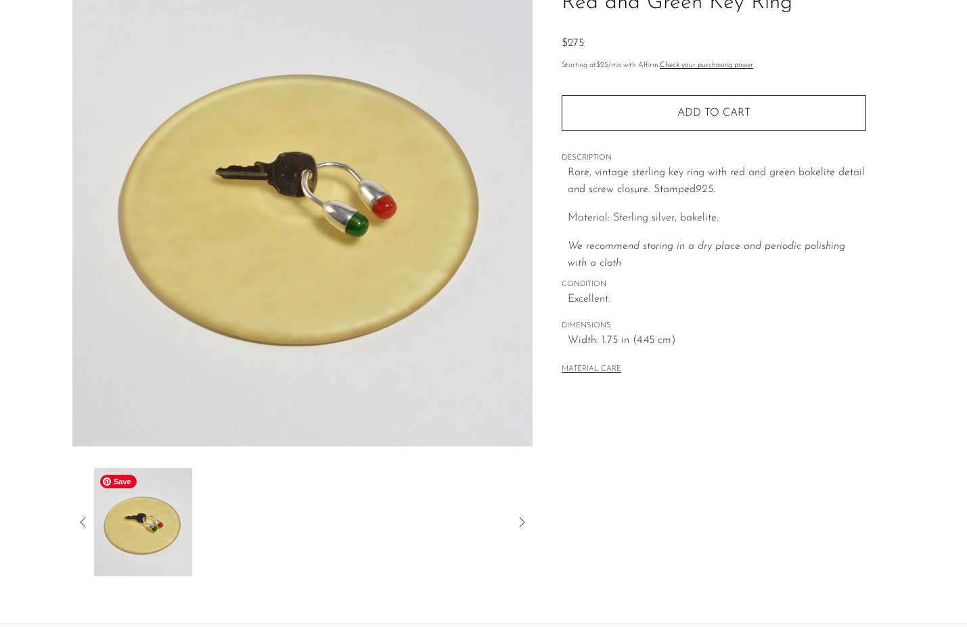
click at [162, 571] on img at bounding box center [142, 522] width 98 height 108
click at [252, 204] on img at bounding box center [302, 193] width 461 height 508
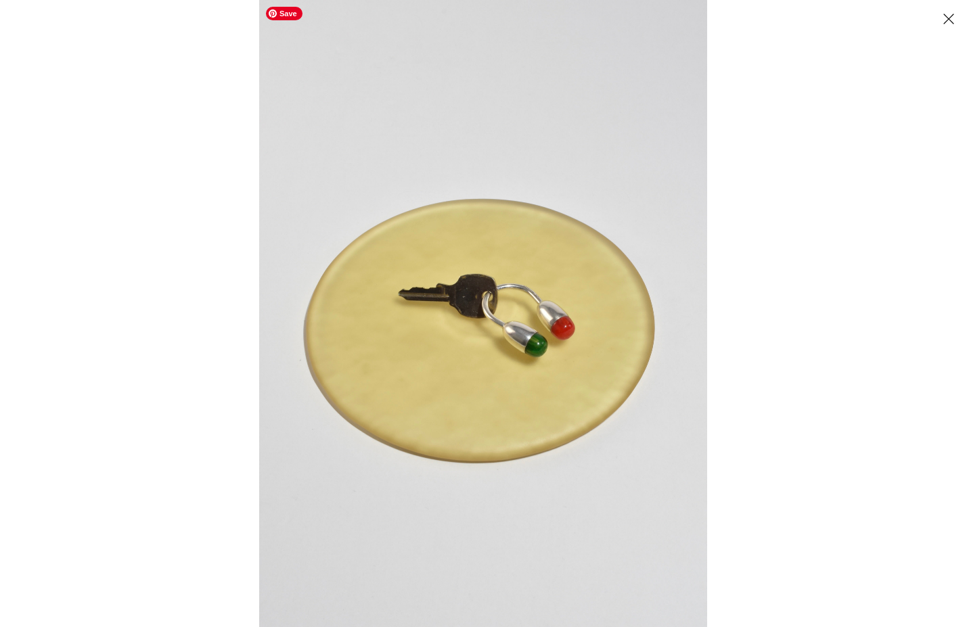
click at [531, 329] on img at bounding box center [483, 313] width 448 height 627
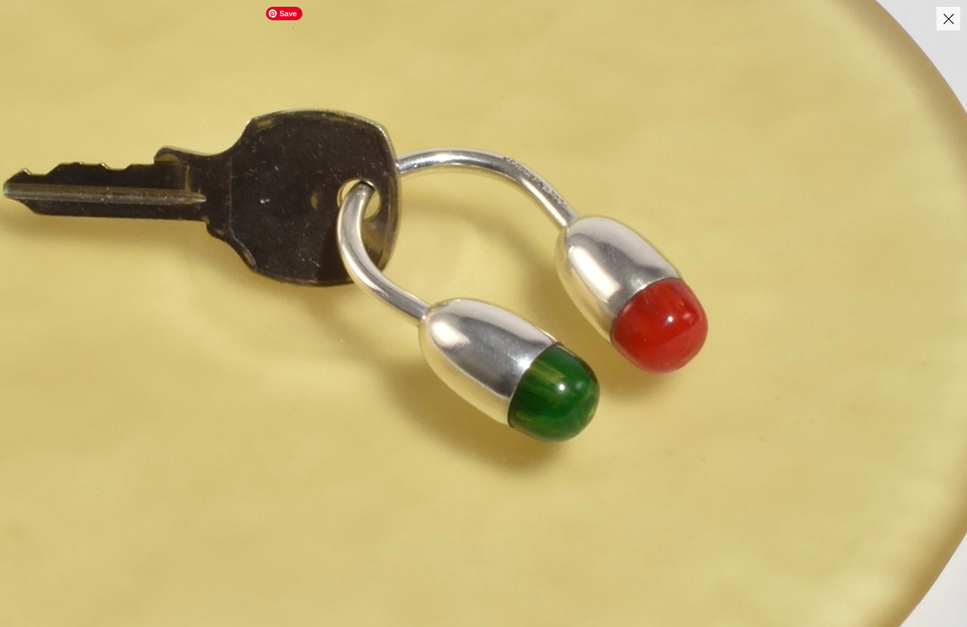
click at [531, 469] on img at bounding box center [341, 268] width 1787 height 2502
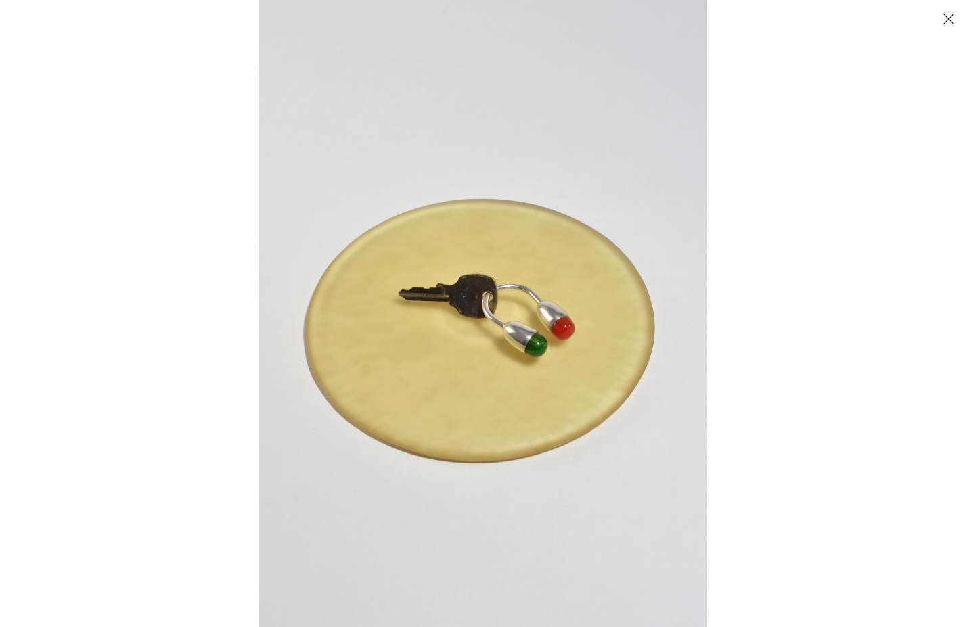
click at [943, 16] on button "Close" at bounding box center [949, 19] width 24 height 24
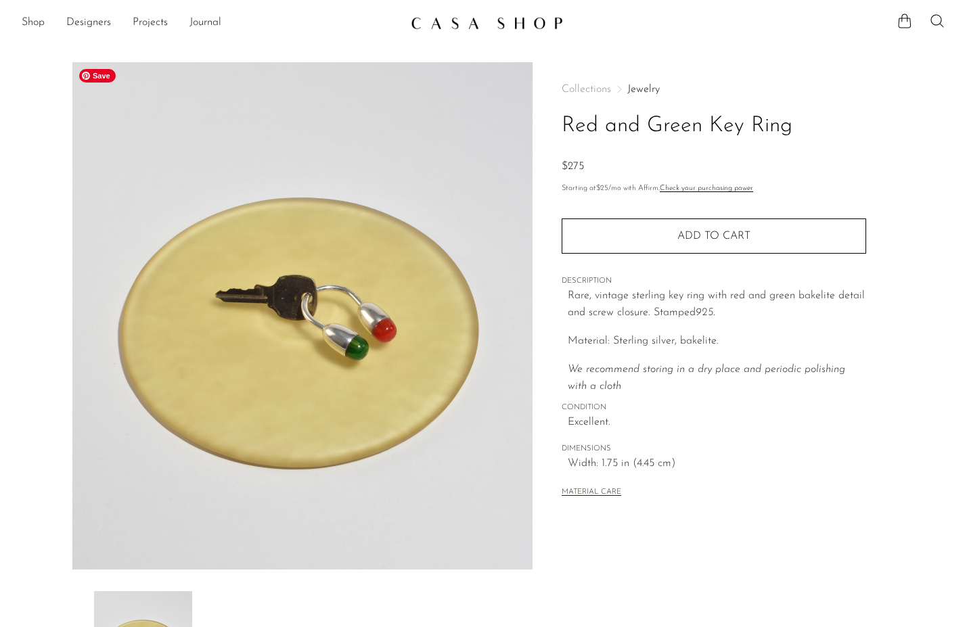
scroll to position [114, 0]
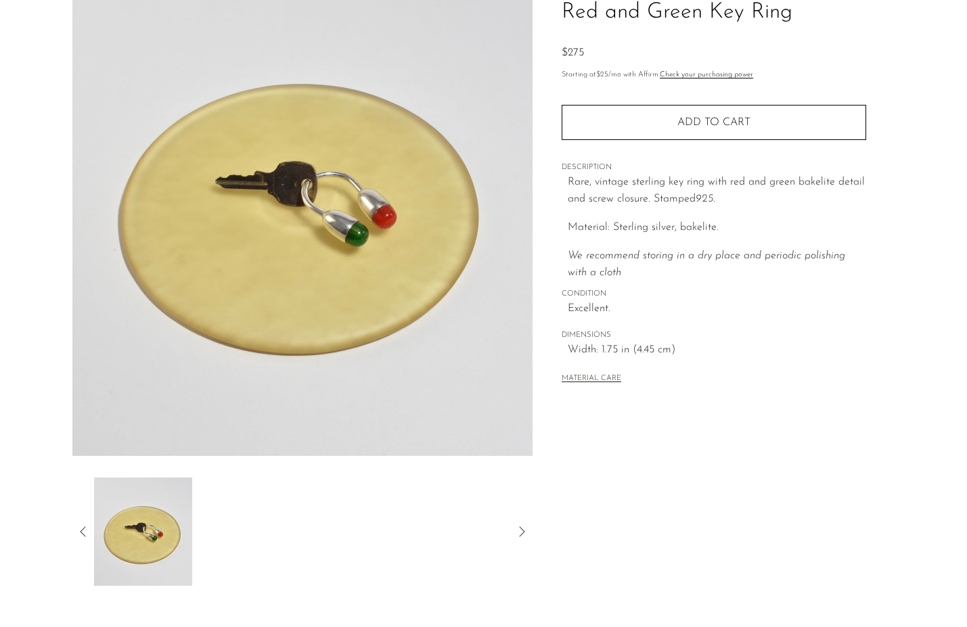
click at [85, 531] on icon at bounding box center [83, 532] width 16 height 16
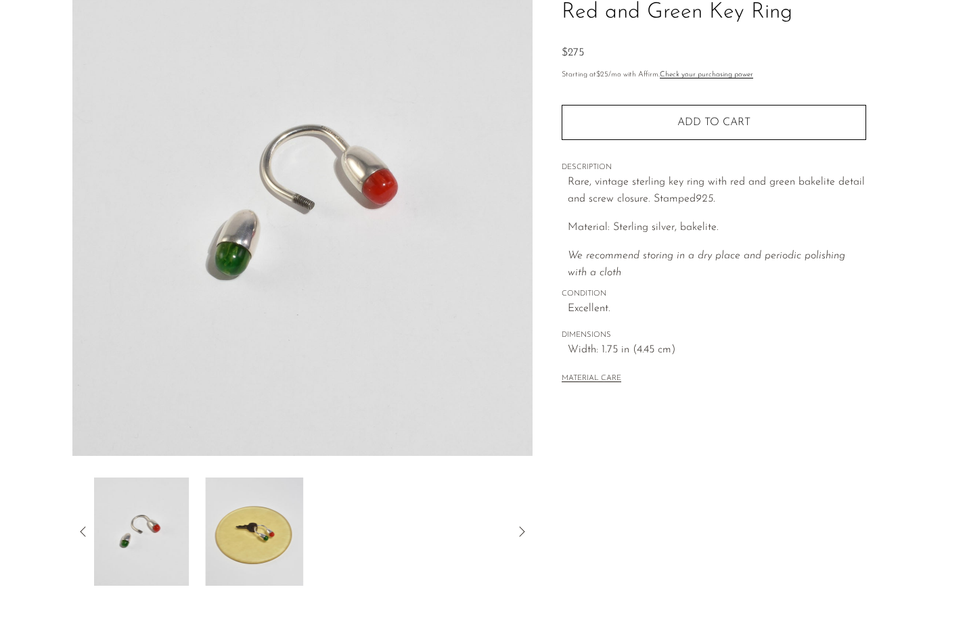
click at [85, 531] on icon at bounding box center [83, 532] width 16 height 16
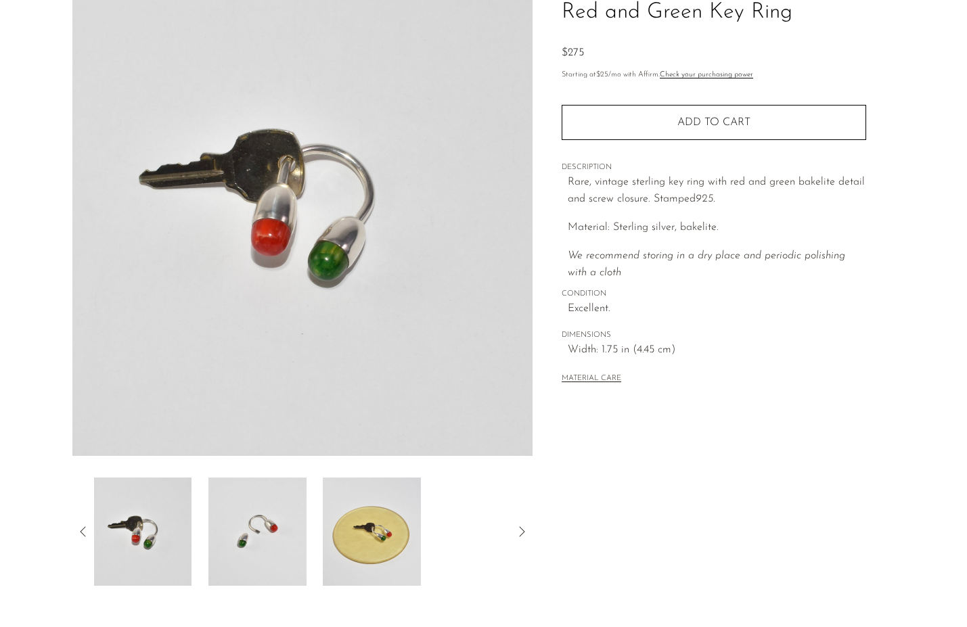
click at [85, 531] on icon at bounding box center [83, 532] width 16 height 16
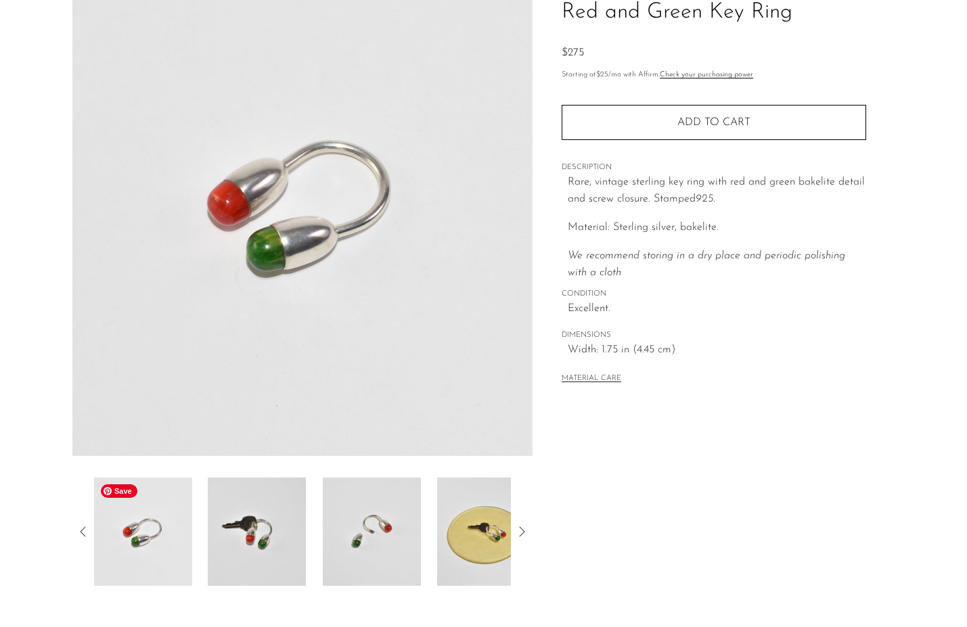
click at [147, 529] on img at bounding box center [143, 532] width 98 height 108
click at [259, 523] on img at bounding box center [257, 532] width 98 height 108
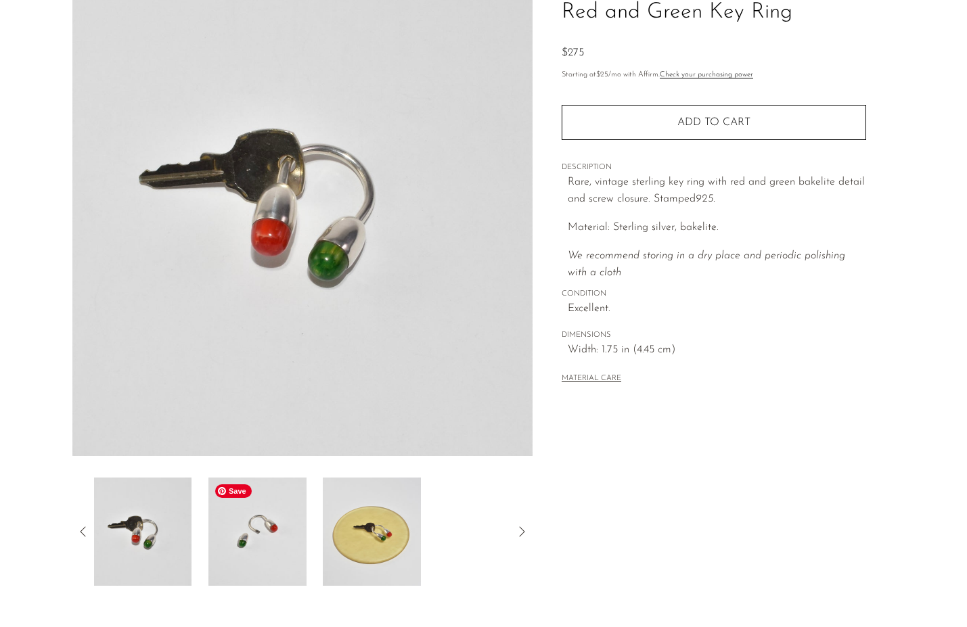
click at [263, 531] on img at bounding box center [257, 532] width 98 height 108
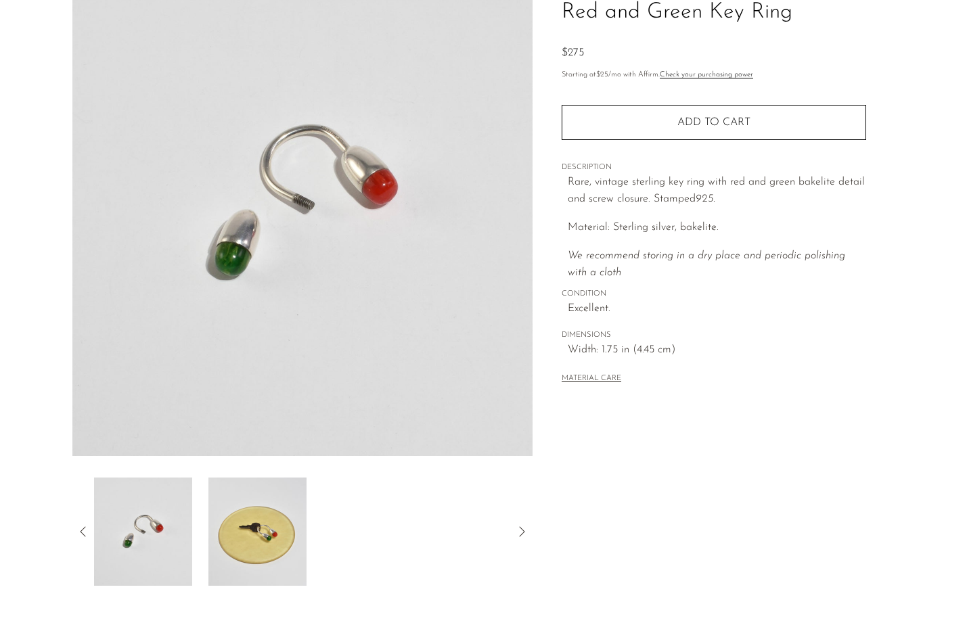
click at [86, 538] on icon at bounding box center [83, 532] width 16 height 16
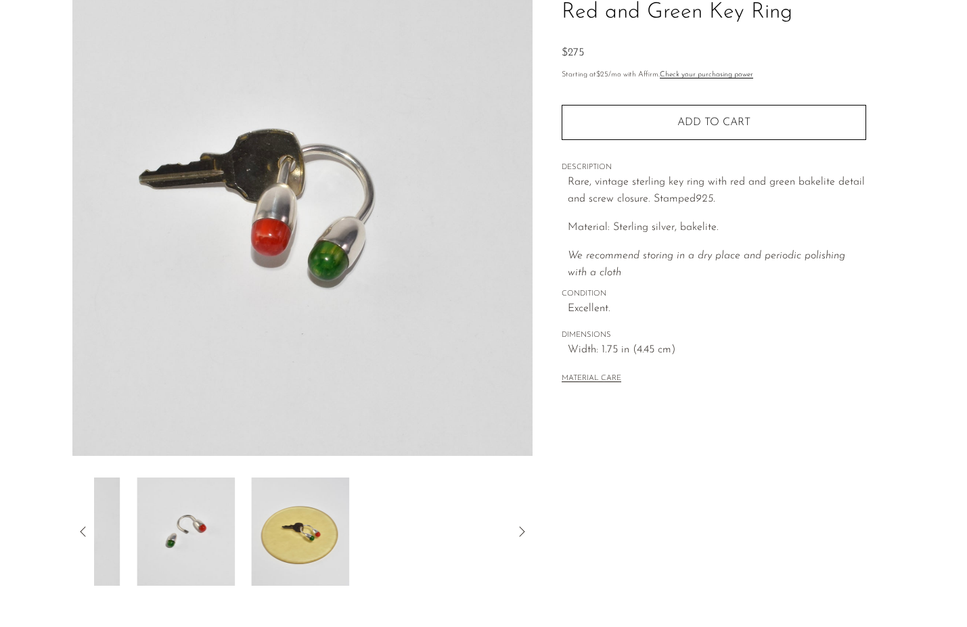
click at [86, 538] on icon at bounding box center [83, 532] width 16 height 16
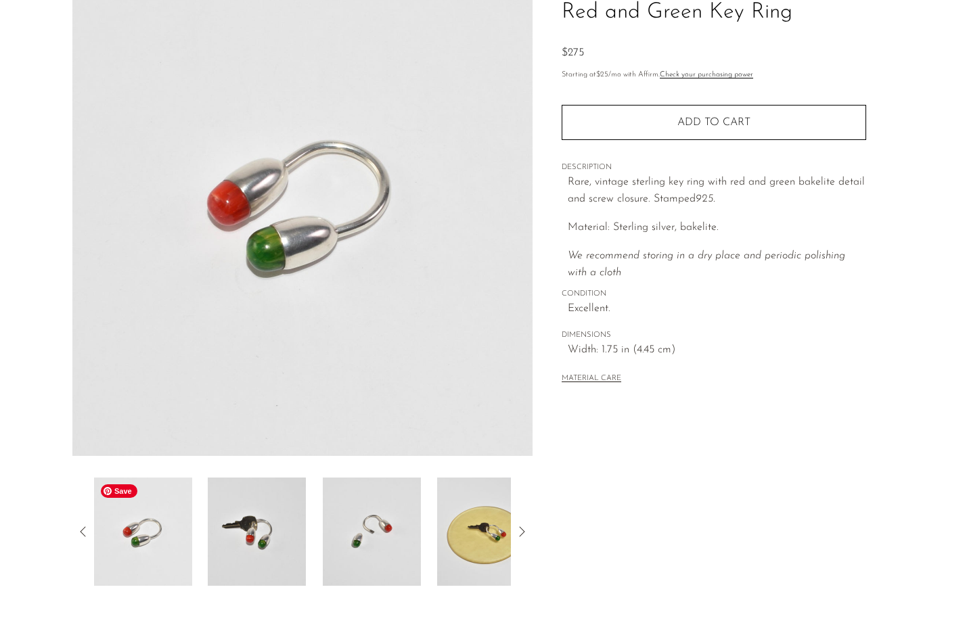
click at [125, 549] on img at bounding box center [143, 532] width 98 height 108
click at [227, 338] on img at bounding box center [302, 203] width 461 height 508
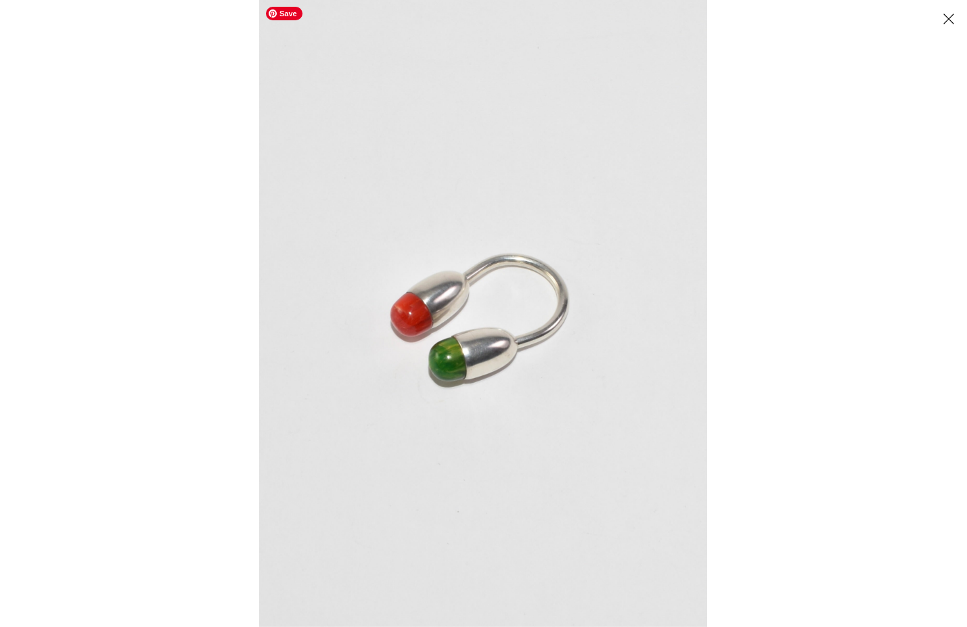
click at [399, 326] on img at bounding box center [483, 313] width 448 height 627
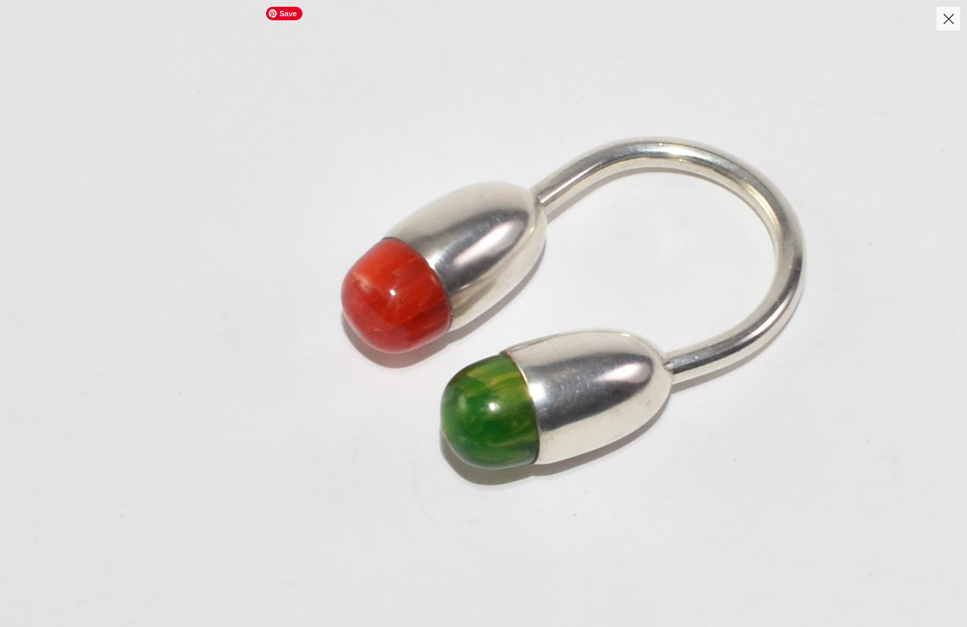
click at [399, 326] on img at bounding box center [583, 293] width 1166 height 1632
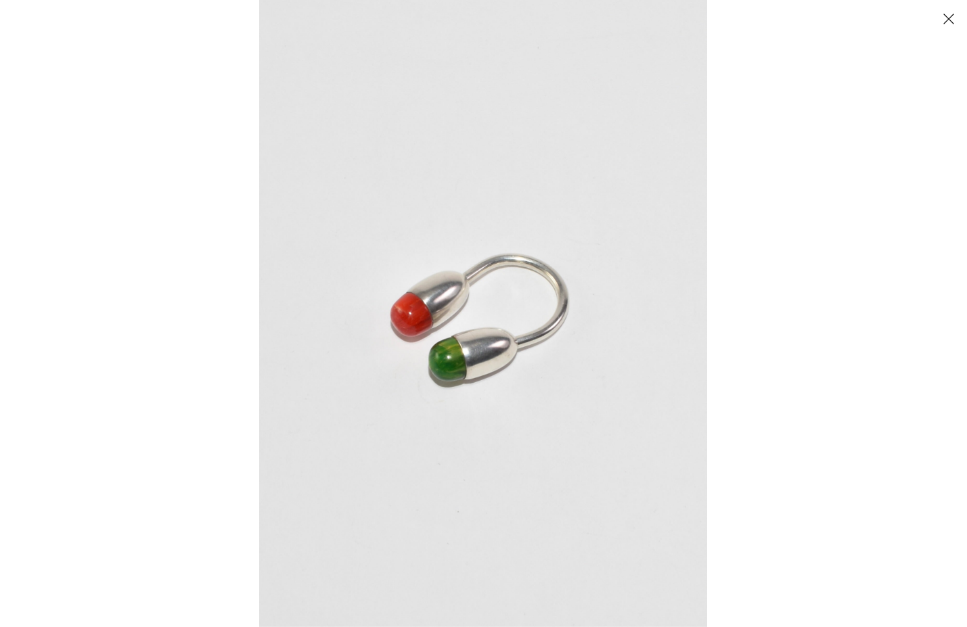
click at [946, 15] on button "Close" at bounding box center [949, 19] width 24 height 24
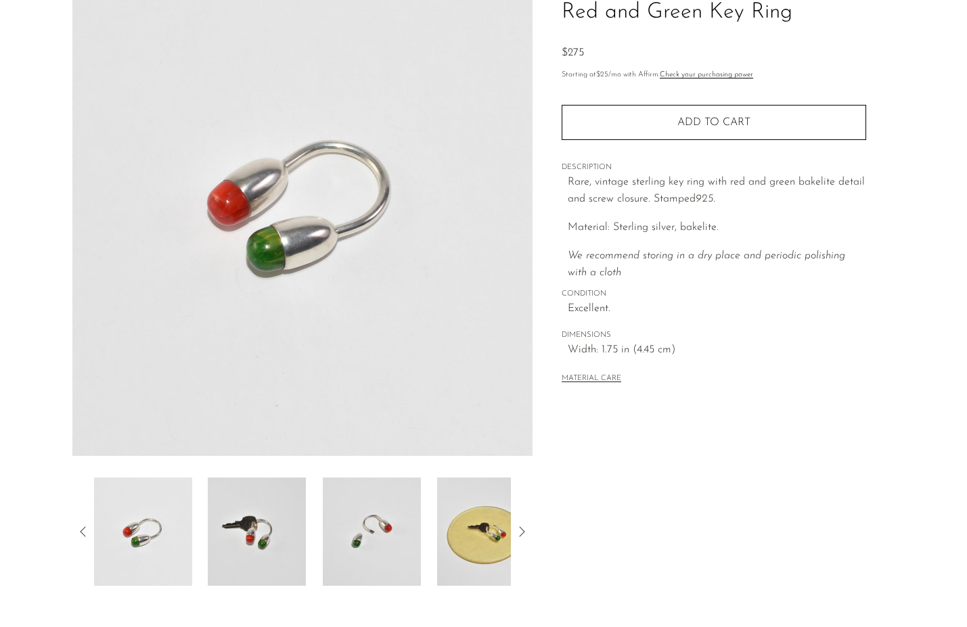
click at [779, 231] on p "Material: Sterling silver, bakelite." at bounding box center [717, 228] width 298 height 18
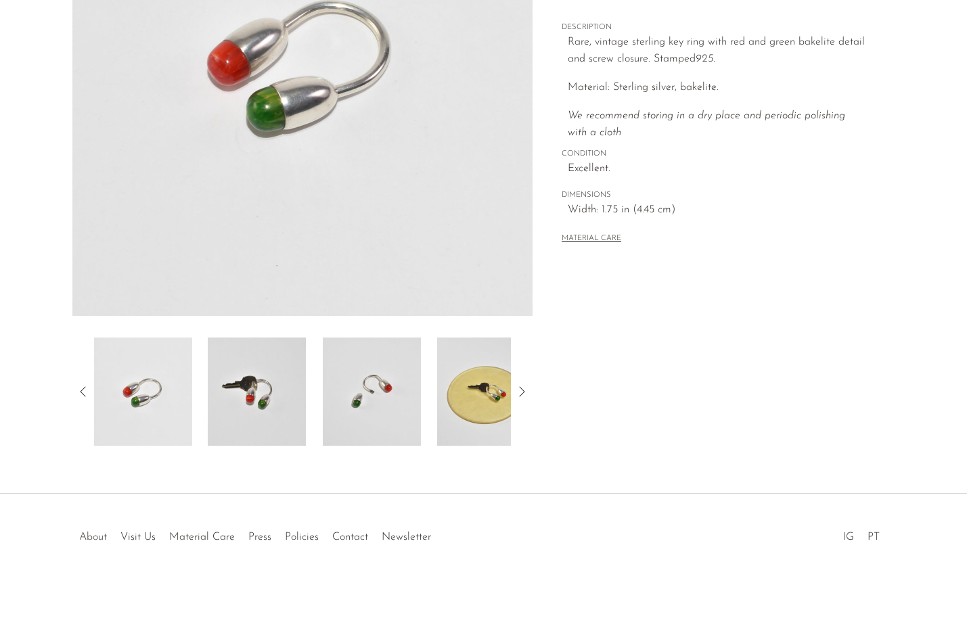
click at [95, 534] on link "About" at bounding box center [93, 537] width 28 height 11
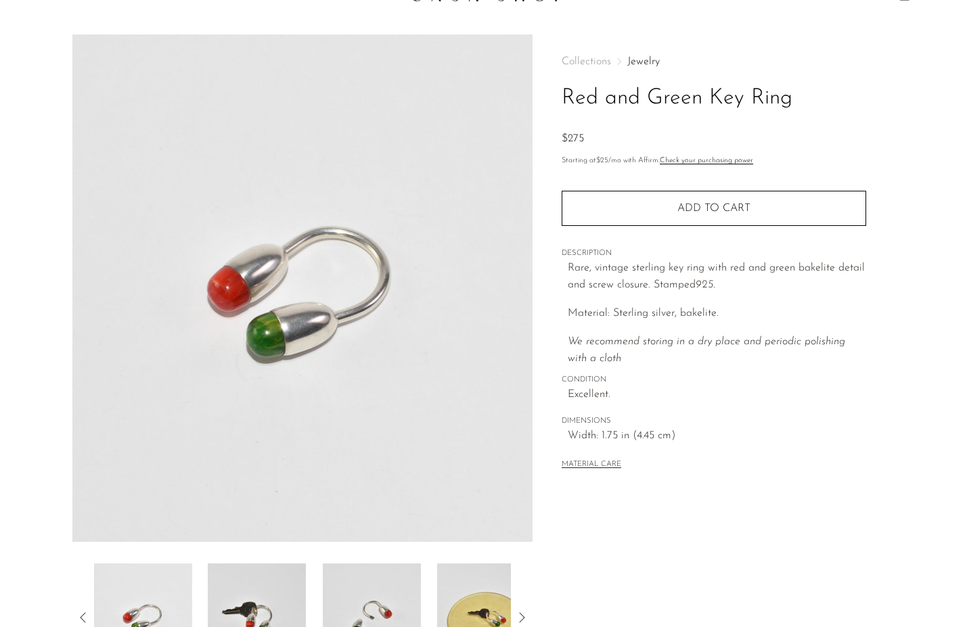
scroll to position [0, 0]
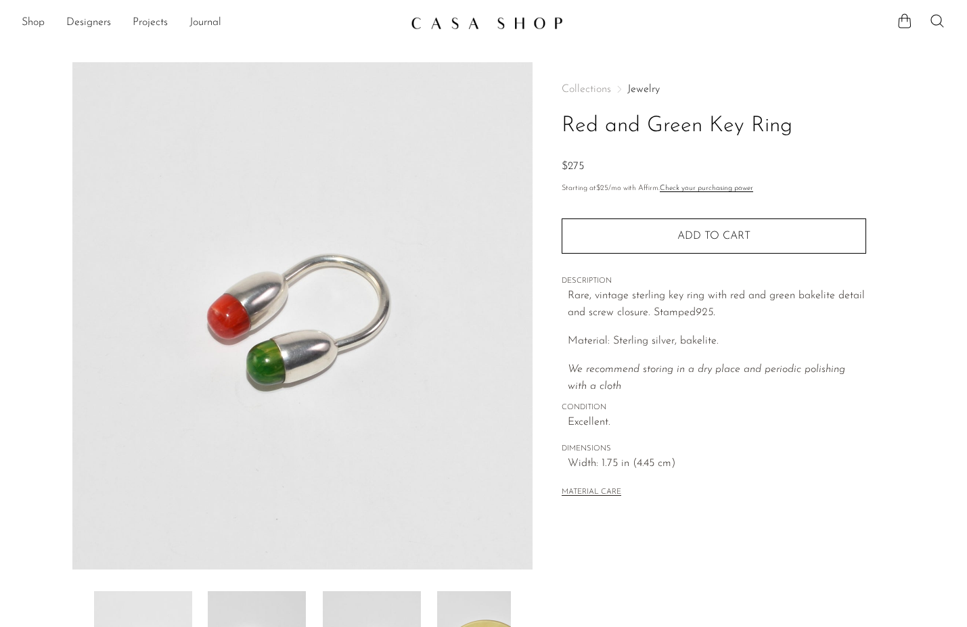
drag, startPoint x: 326, startPoint y: 336, endPoint x: 889, endPoint y: 1, distance: 655.1
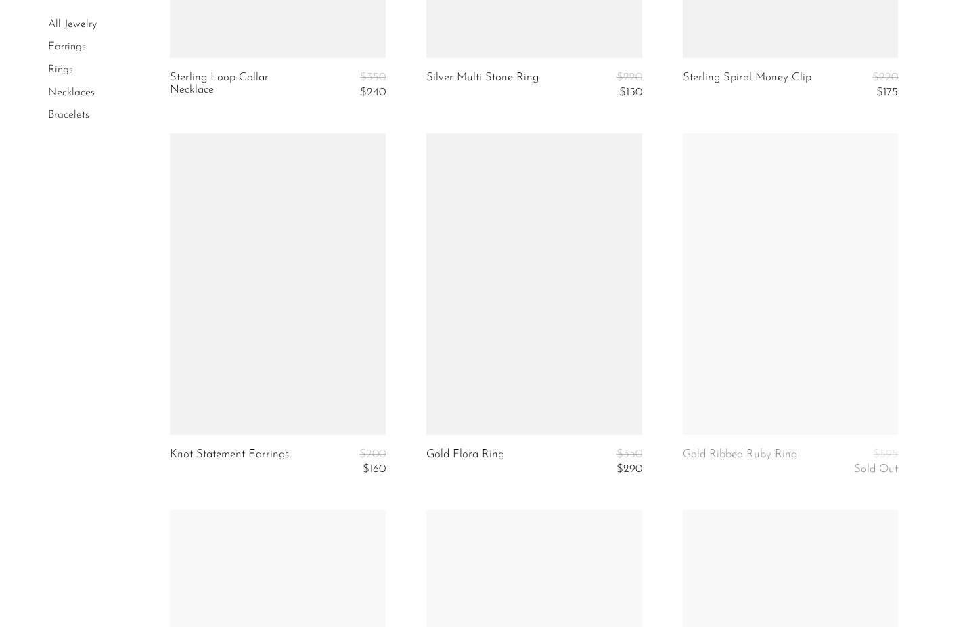
scroll to position [3774, 0]
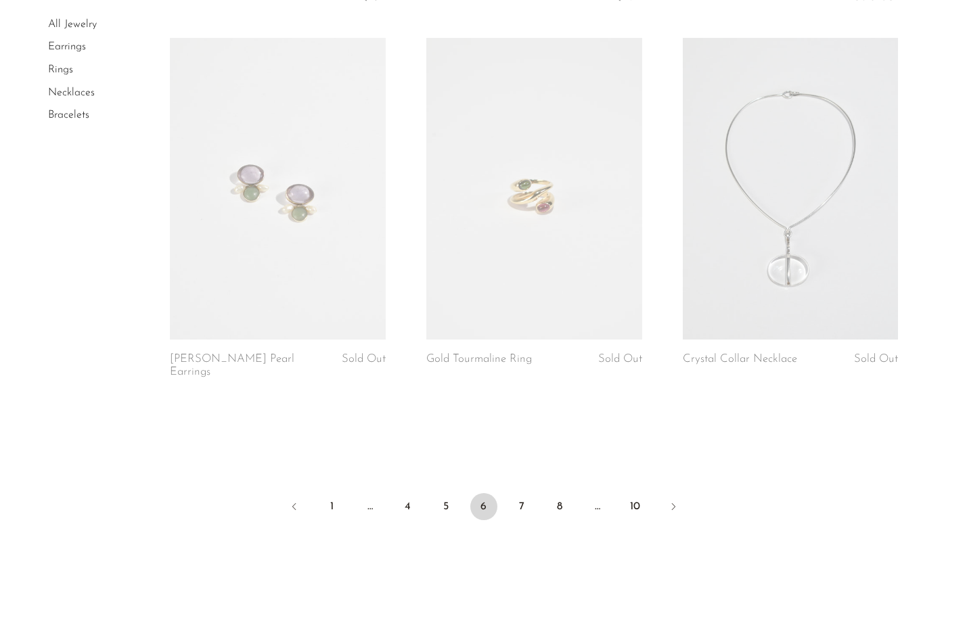
scroll to position [4172, 0]
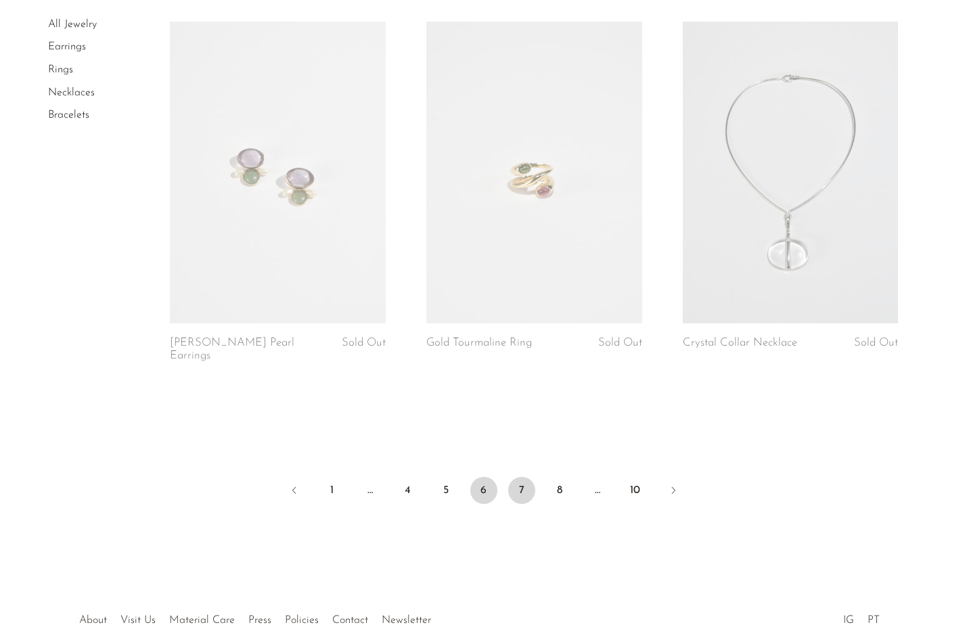
click at [520, 495] on link "7" at bounding box center [521, 490] width 27 height 27
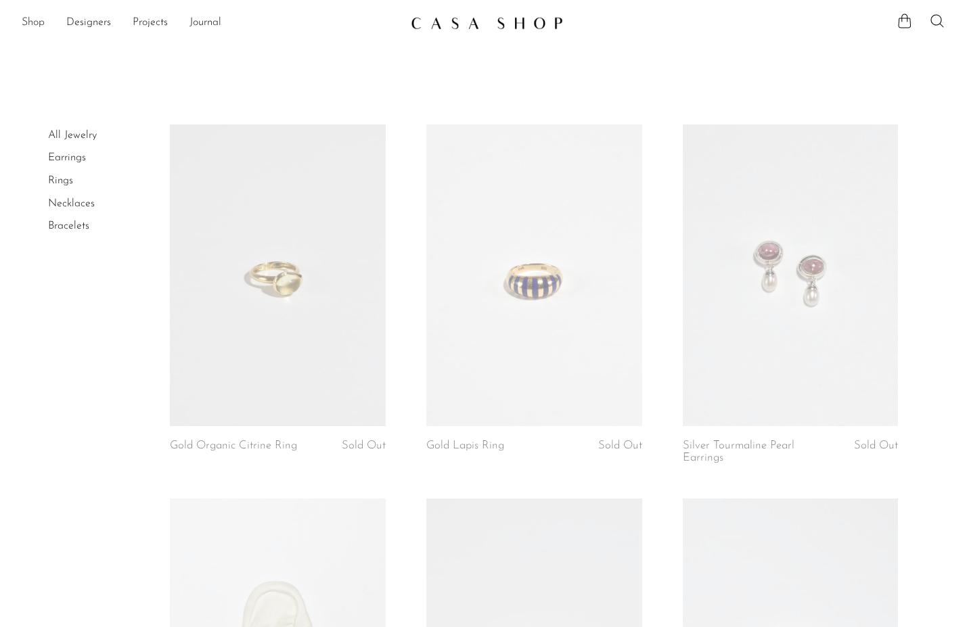
click at [43, 19] on link "Shop" at bounding box center [33, 23] width 23 height 18
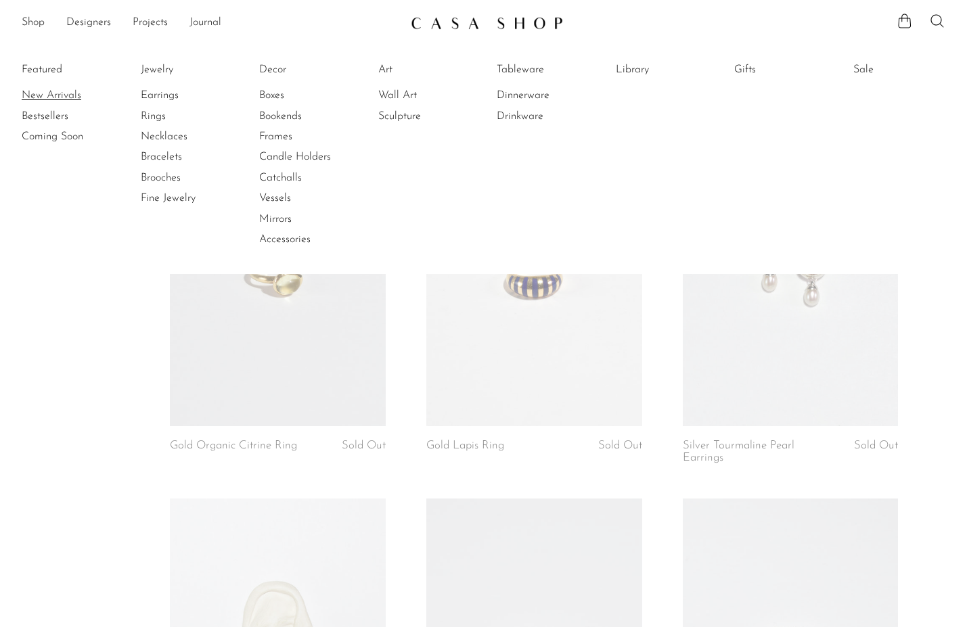
click at [58, 89] on link "New Arrivals" at bounding box center [73, 95] width 102 height 15
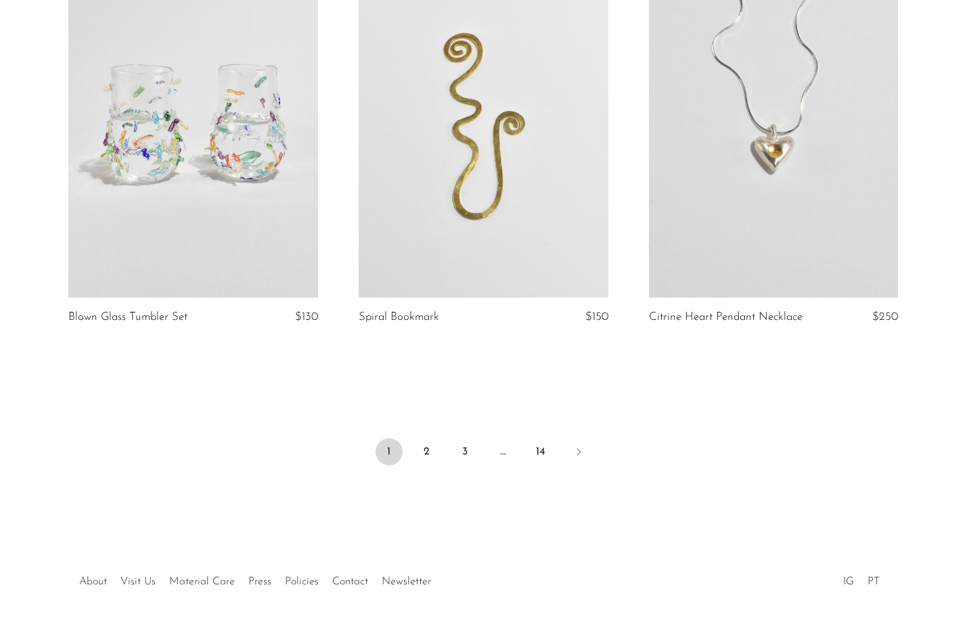
scroll to position [4735, 0]
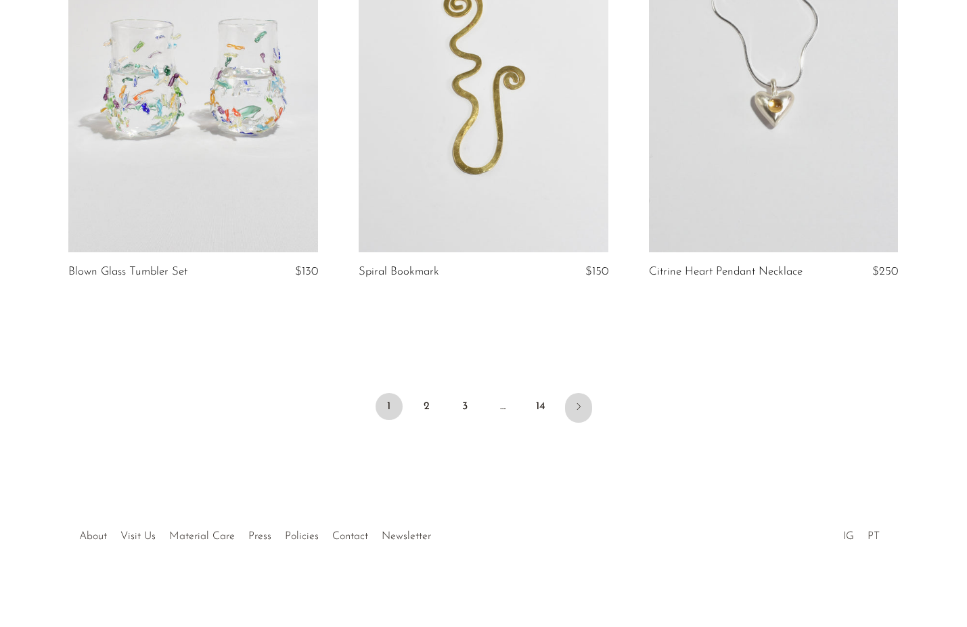
click at [582, 414] on link "Next" at bounding box center [578, 408] width 27 height 30
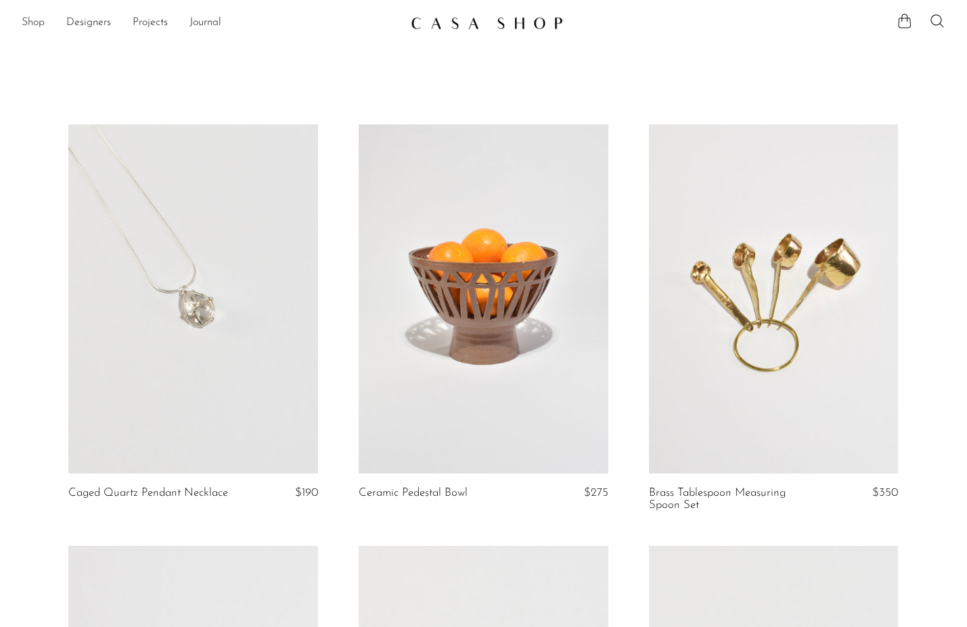
click at [42, 21] on link "Shop" at bounding box center [33, 23] width 23 height 18
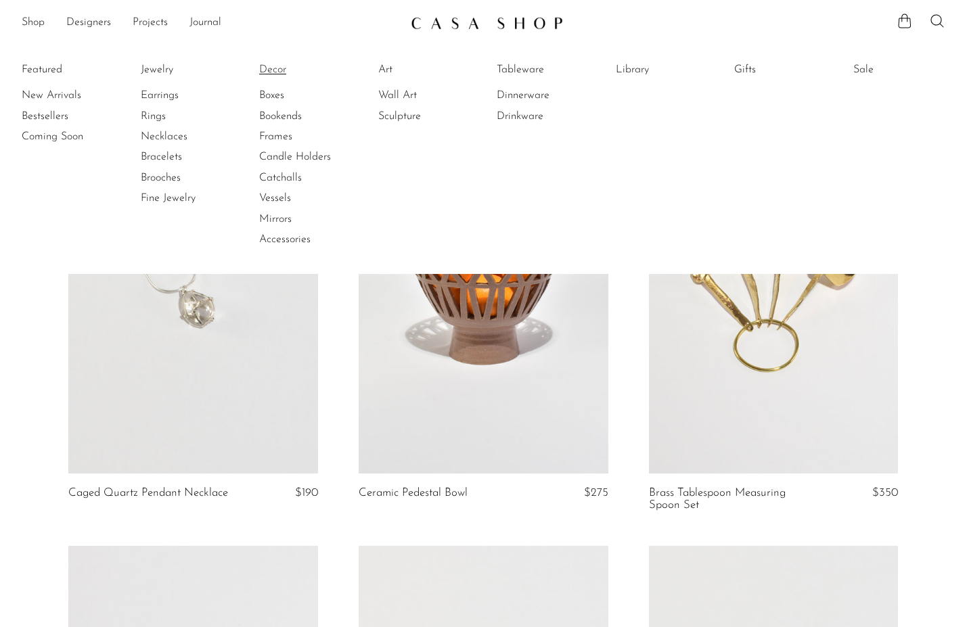
click at [275, 68] on link "Decor" at bounding box center [310, 69] width 102 height 15
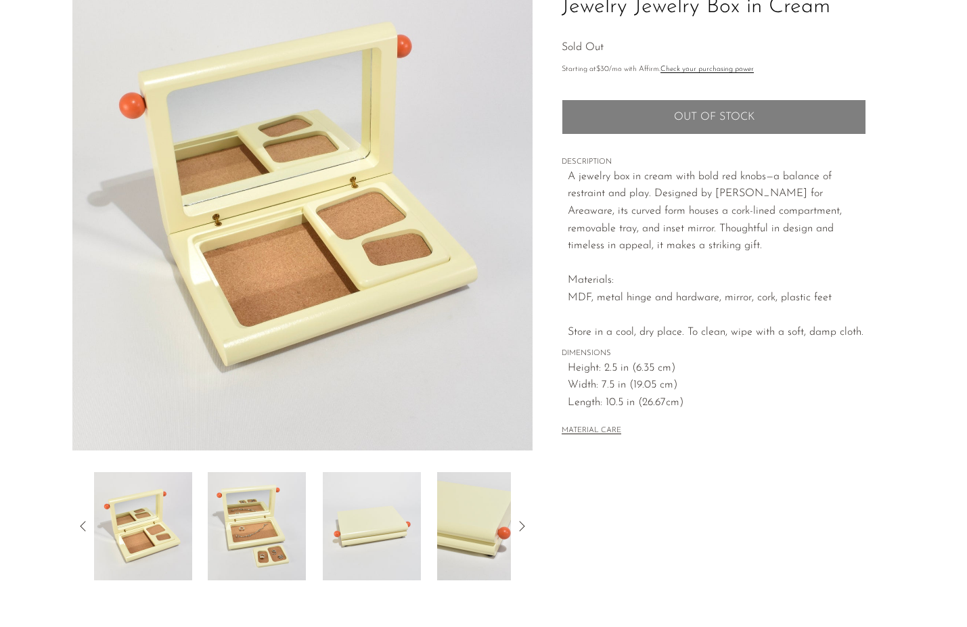
scroll to position [120, 0]
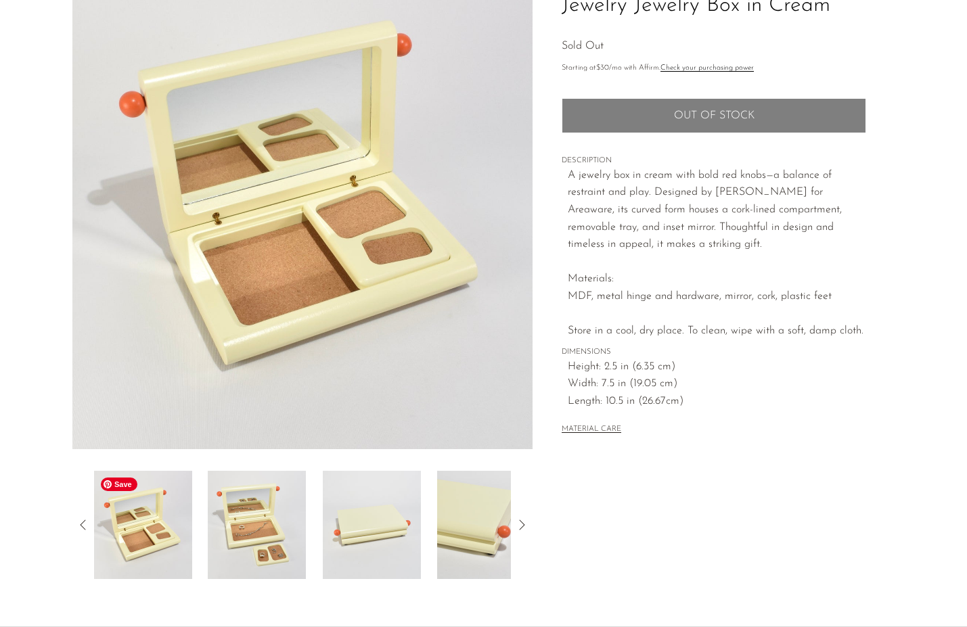
click at [125, 564] on img at bounding box center [143, 525] width 98 height 108
click at [243, 539] on img at bounding box center [257, 525] width 98 height 108
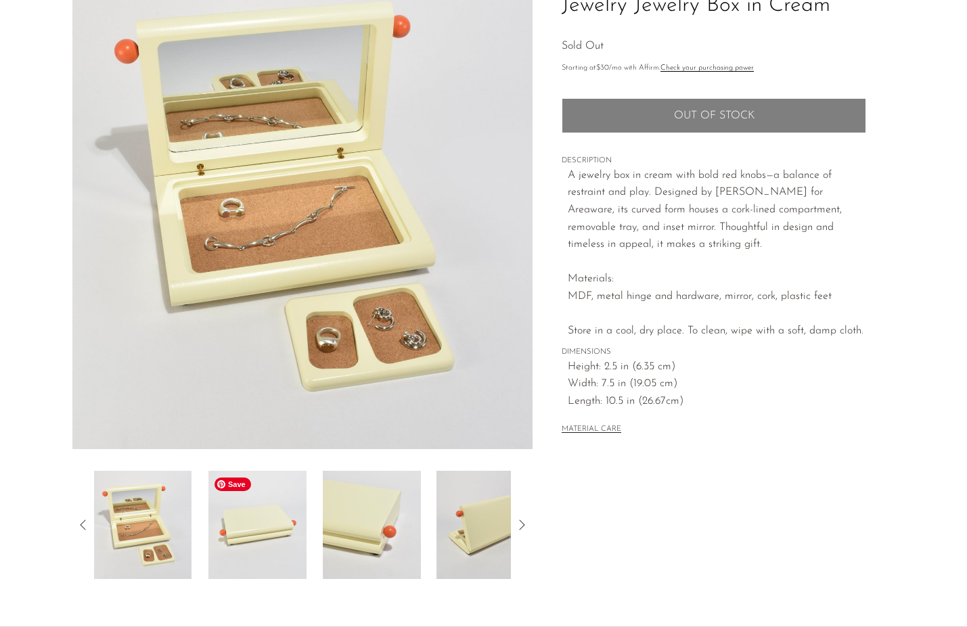
click at [243, 539] on img at bounding box center [257, 525] width 98 height 108
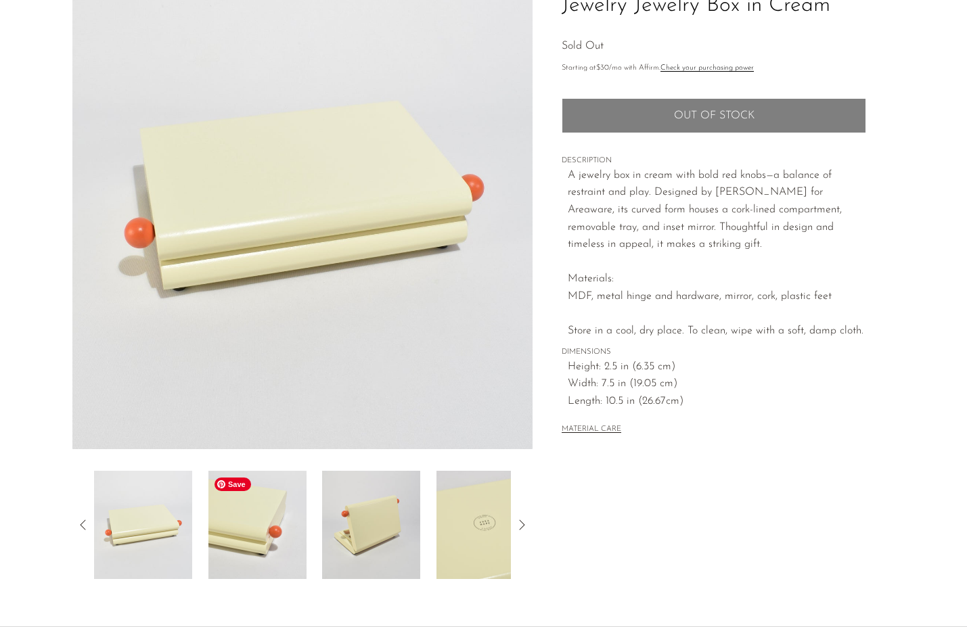
click at [251, 529] on img at bounding box center [257, 525] width 98 height 108
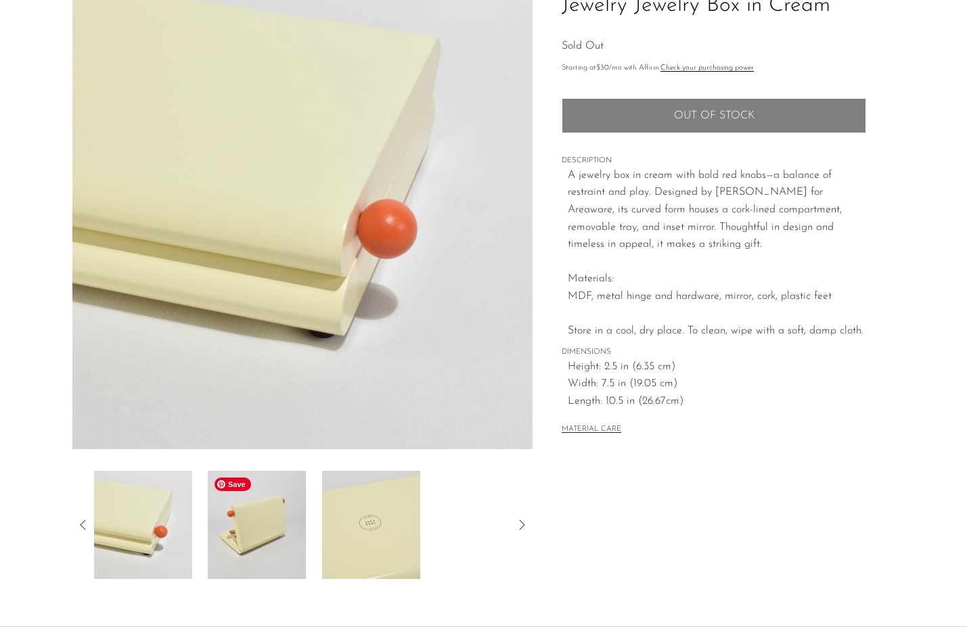
click at [251, 529] on img at bounding box center [257, 525] width 98 height 108
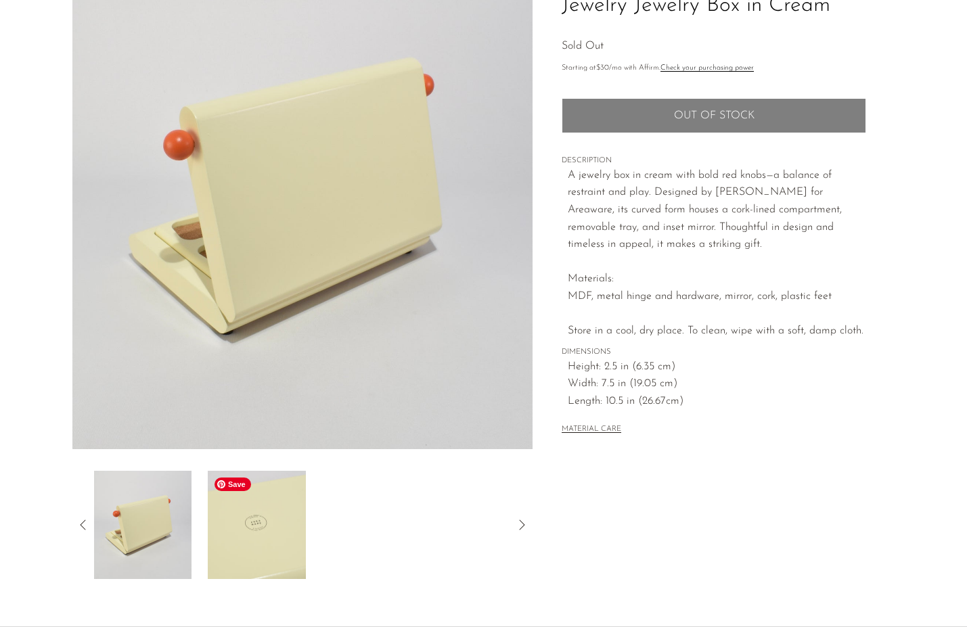
click at [251, 529] on img at bounding box center [257, 525] width 98 height 108
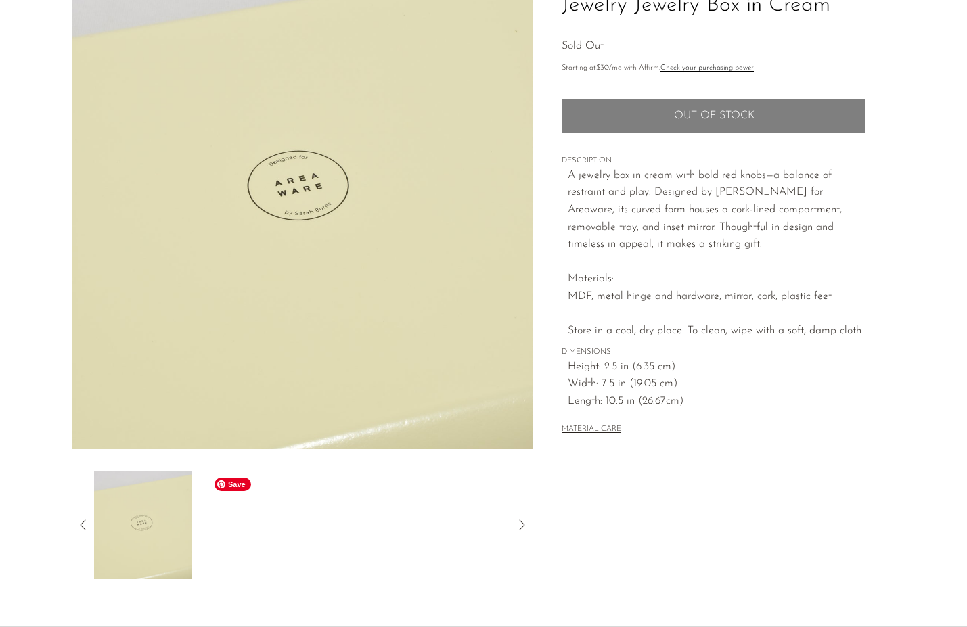
click at [251, 529] on div at bounding box center [303, 525] width 418 height 108
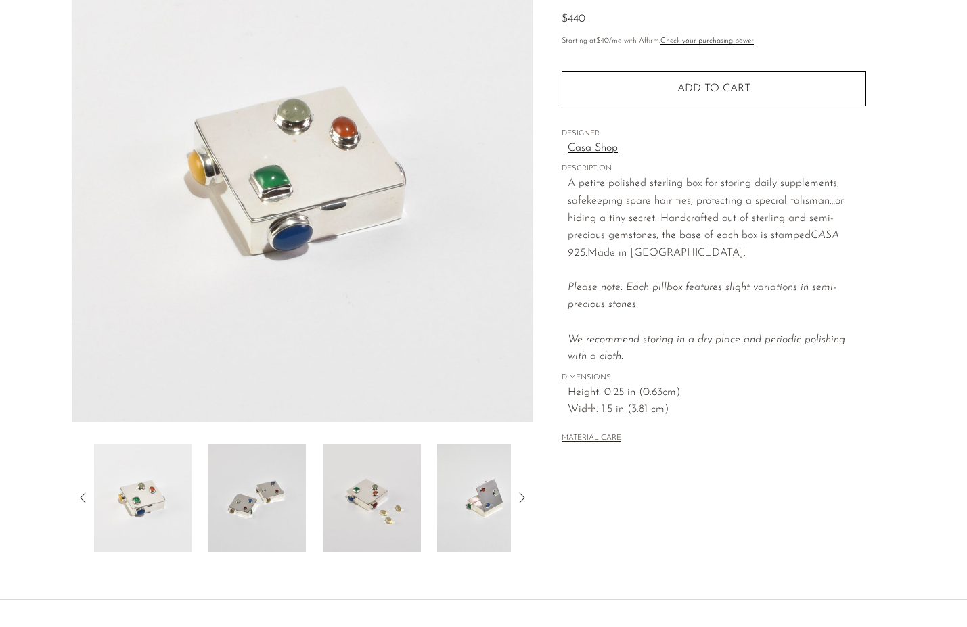
scroll to position [152, 0]
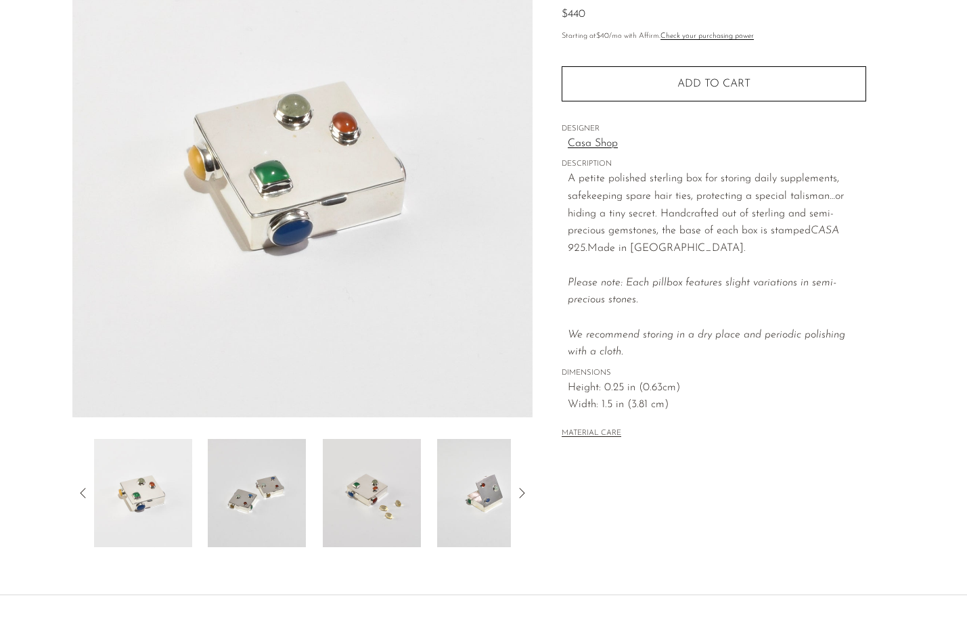
click at [261, 548] on div "Sterling Gemstone Pillbox $440" at bounding box center [483, 253] width 967 height 686
click at [261, 533] on img at bounding box center [257, 493] width 98 height 108
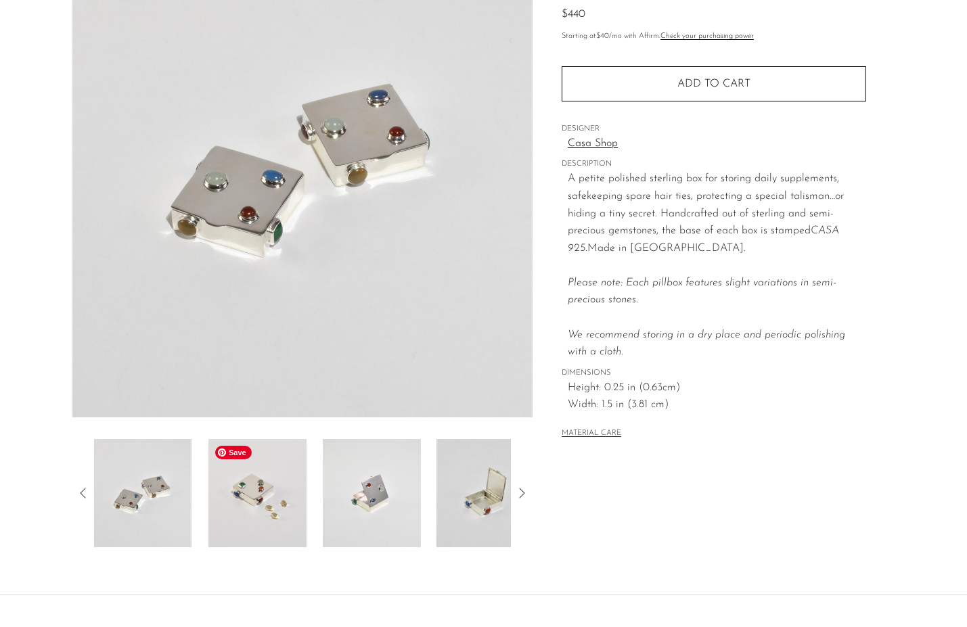
click at [271, 518] on img at bounding box center [257, 493] width 98 height 108
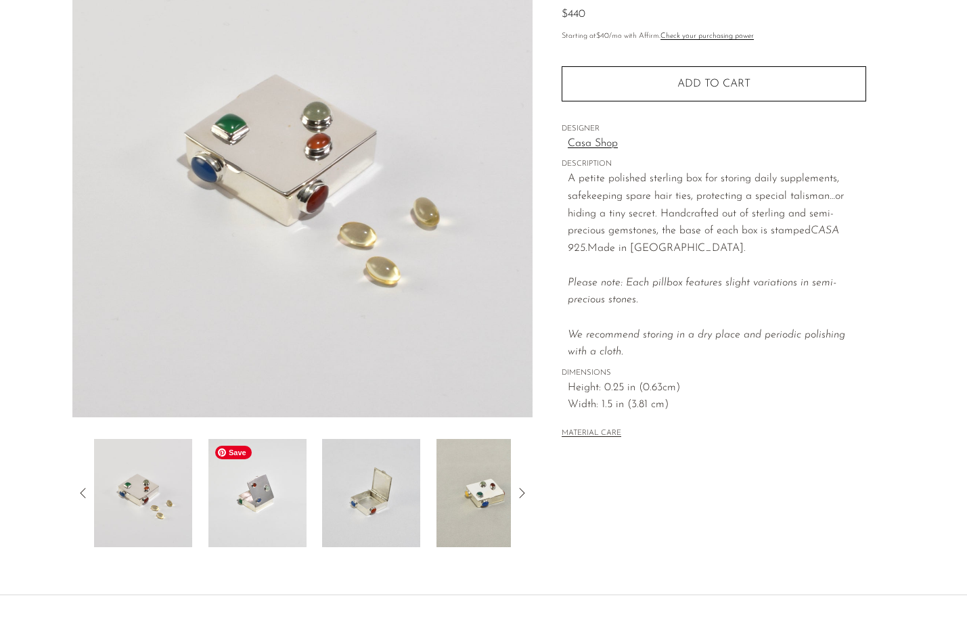
click at [271, 518] on img at bounding box center [257, 493] width 98 height 108
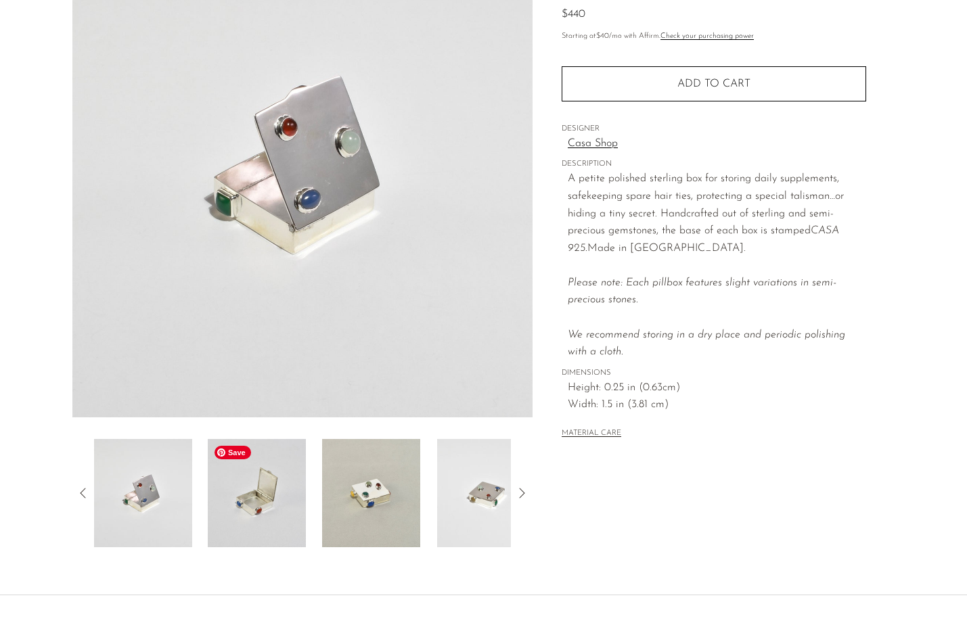
click at [271, 517] on img at bounding box center [257, 493] width 98 height 108
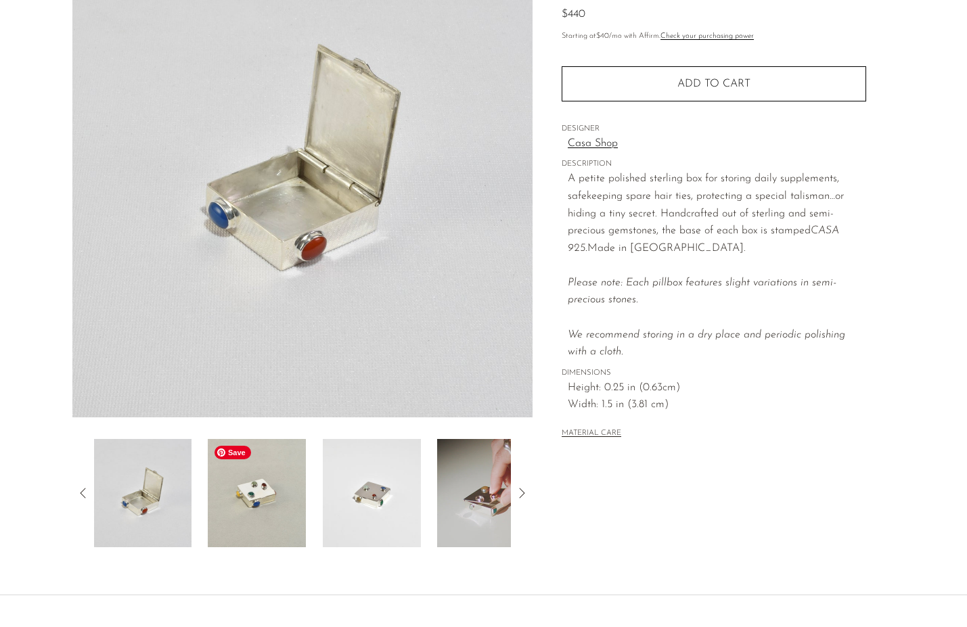
click at [271, 517] on img at bounding box center [257, 493] width 98 height 108
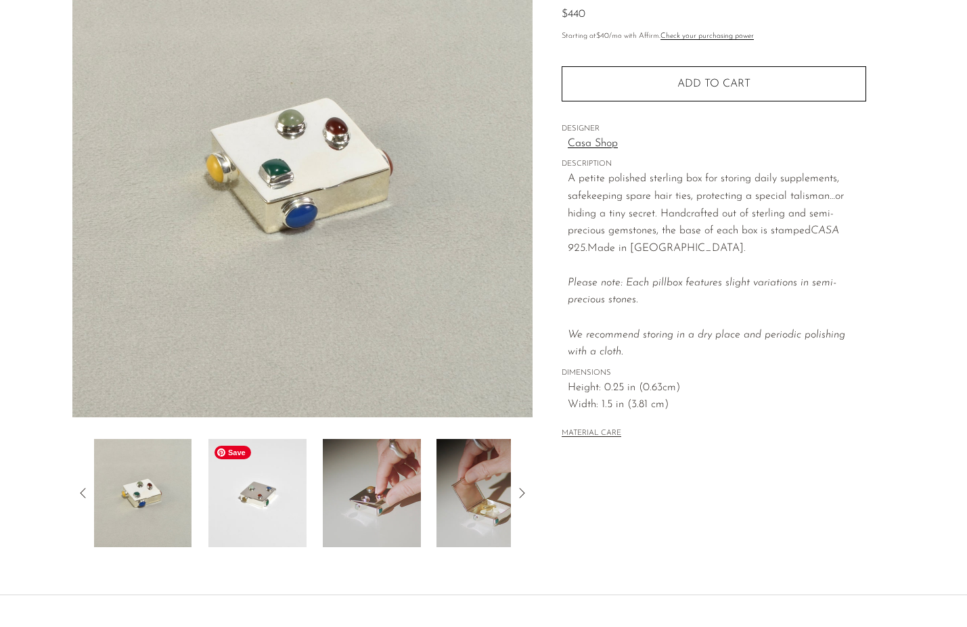
click at [271, 517] on img at bounding box center [257, 493] width 98 height 108
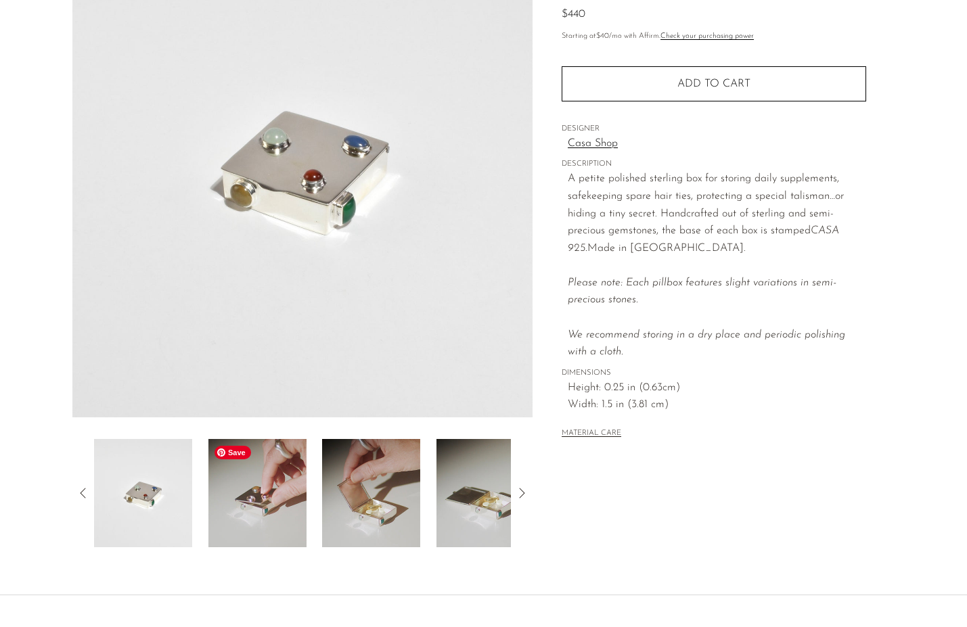
click at [271, 517] on img at bounding box center [257, 493] width 98 height 108
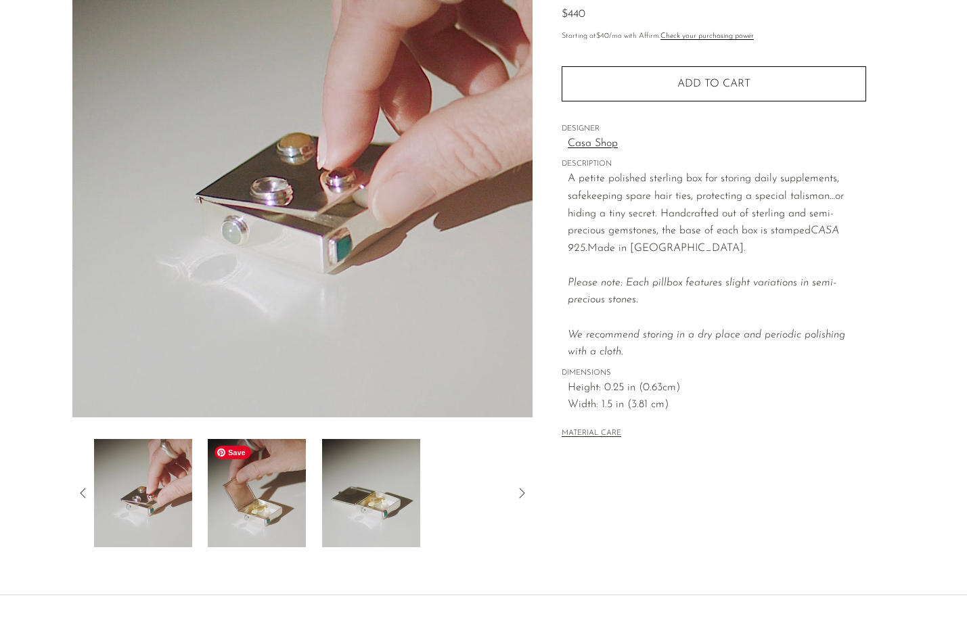
click at [271, 517] on img at bounding box center [257, 493] width 98 height 108
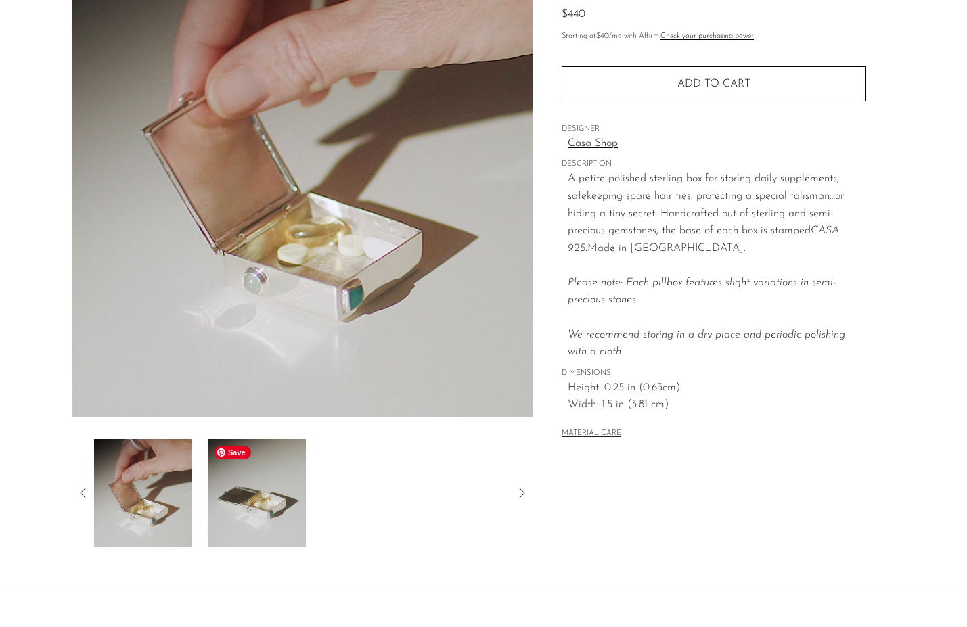
click at [271, 517] on img at bounding box center [257, 493] width 98 height 108
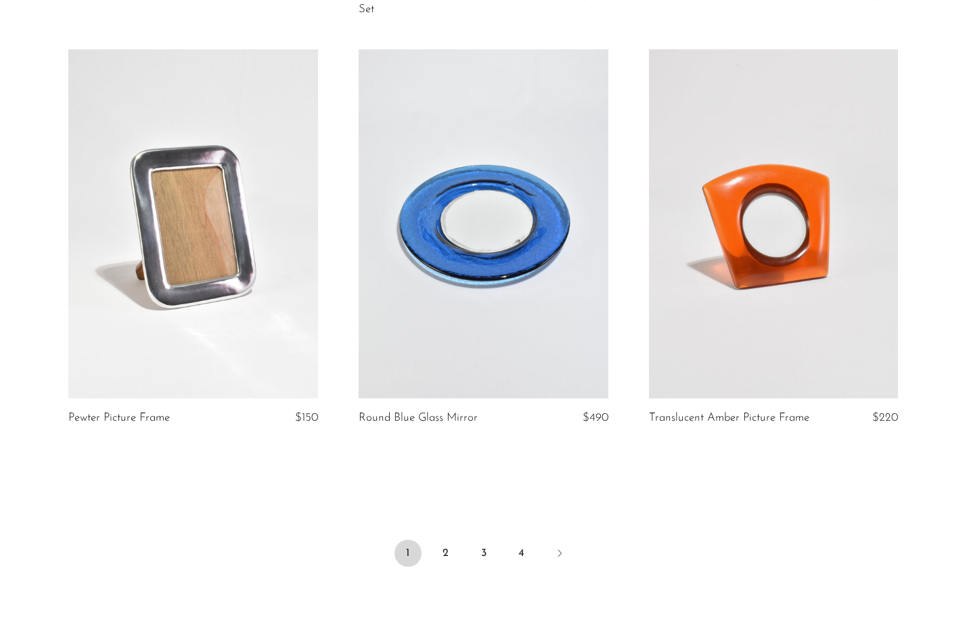
scroll to position [4622, 0]
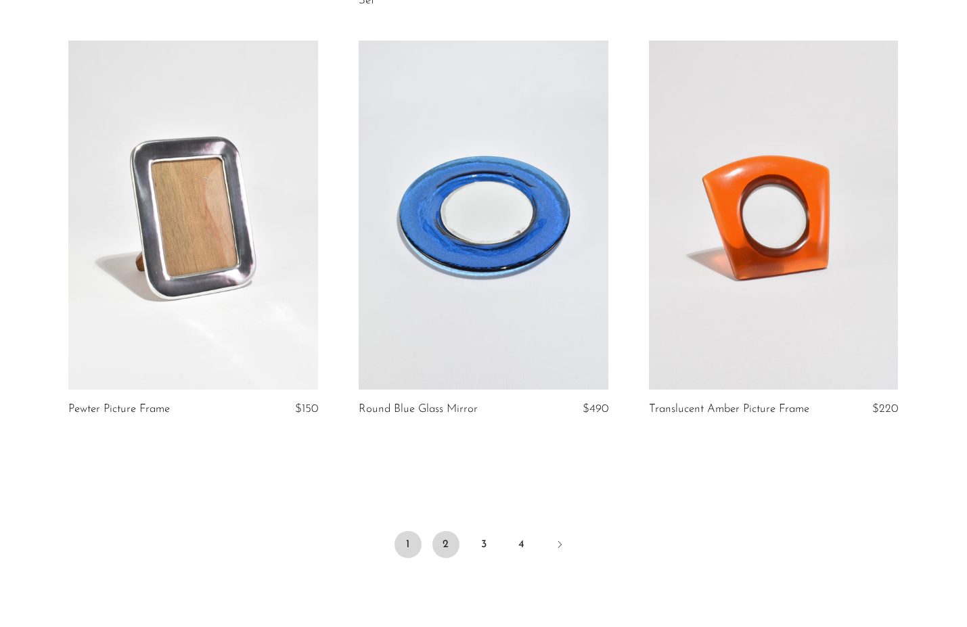
click at [446, 542] on link "2" at bounding box center [446, 544] width 27 height 27
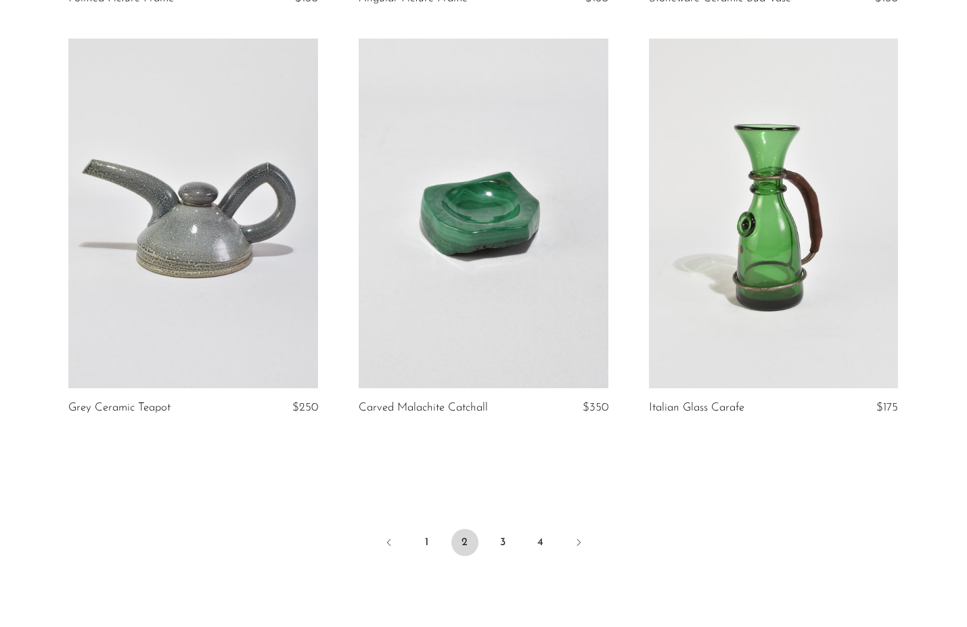
scroll to position [4614, 0]
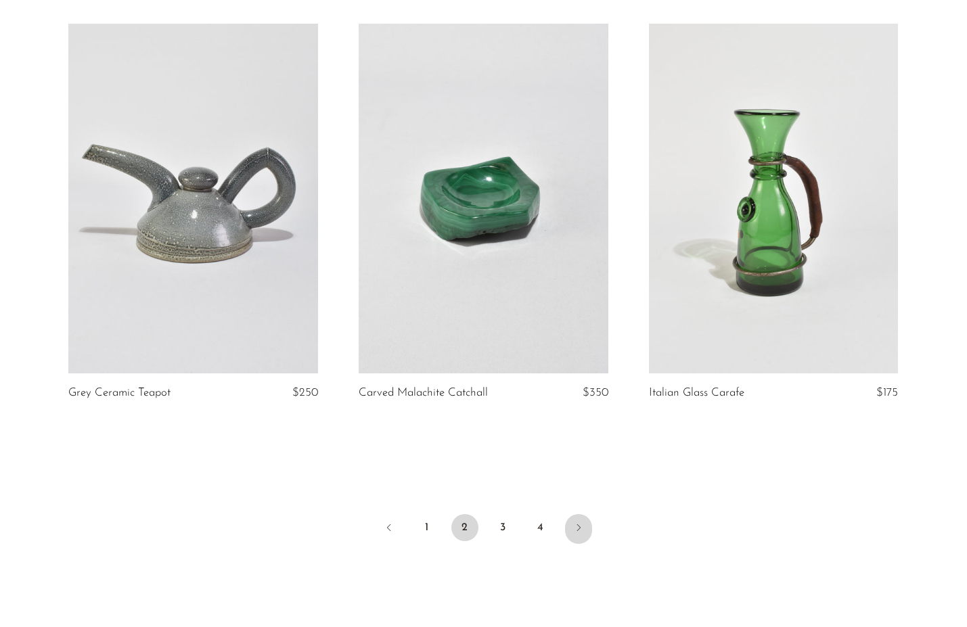
click at [581, 528] on icon "Next" at bounding box center [578, 528] width 11 height 11
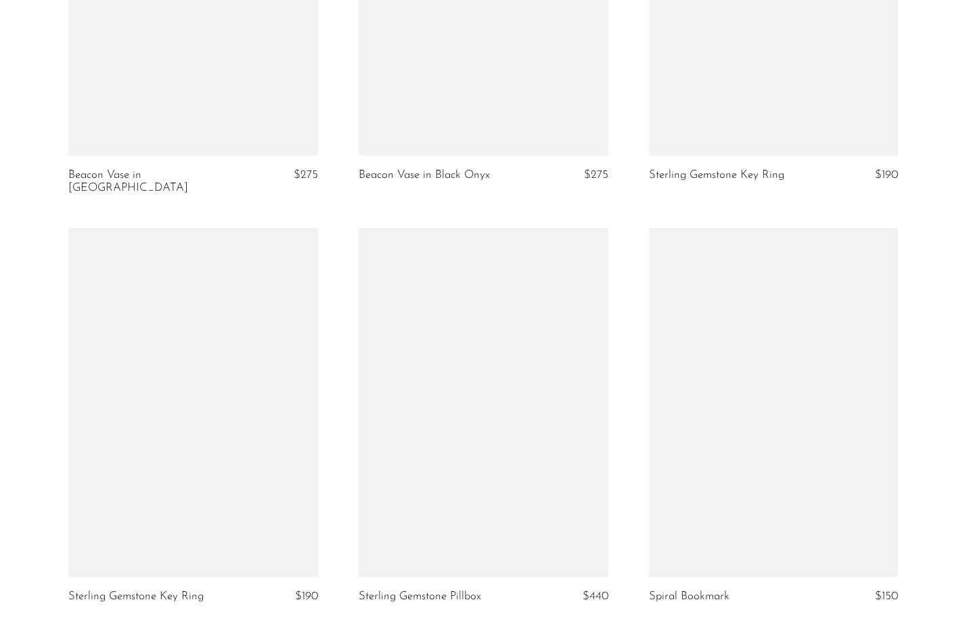
scroll to position [4526, 0]
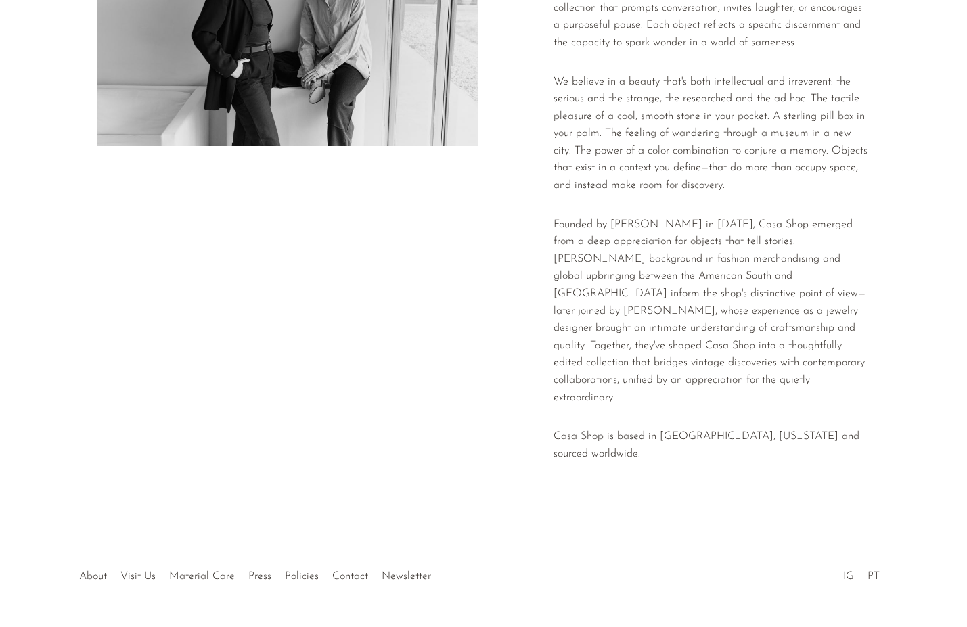
scroll to position [208, 0]
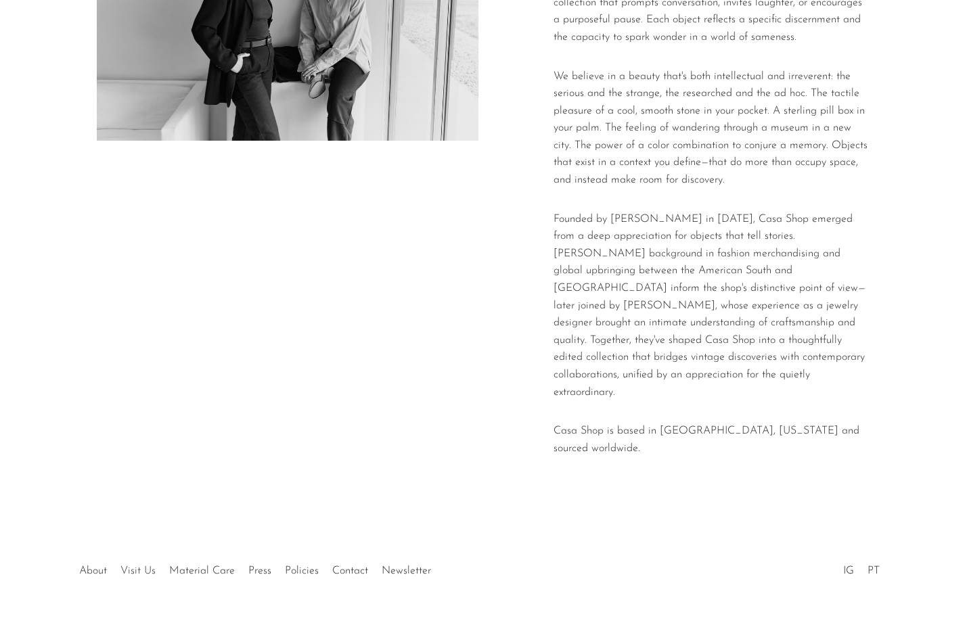
click at [143, 566] on link "Visit Us" at bounding box center [137, 571] width 35 height 11
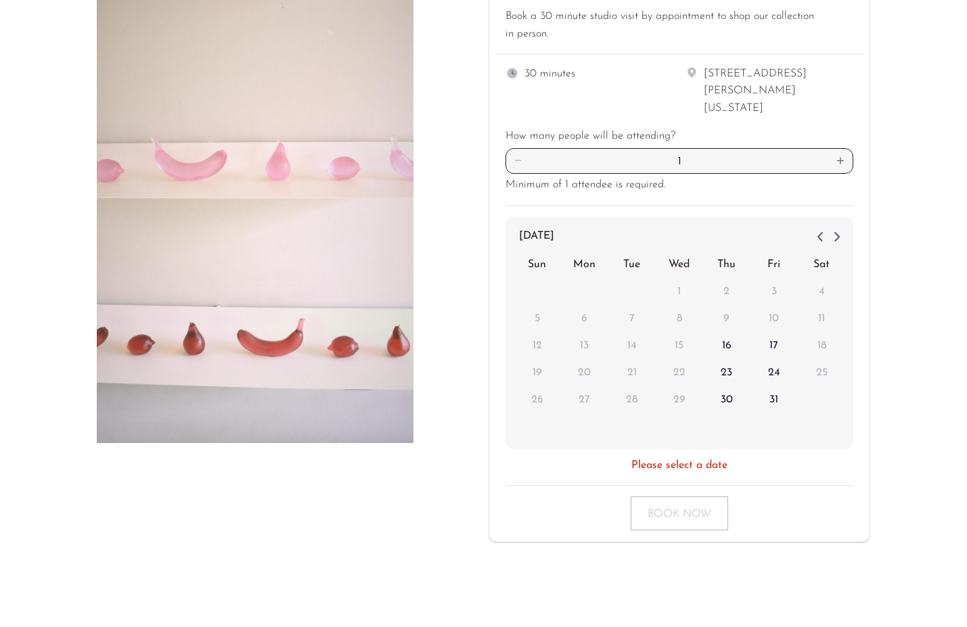
scroll to position [215, 0]
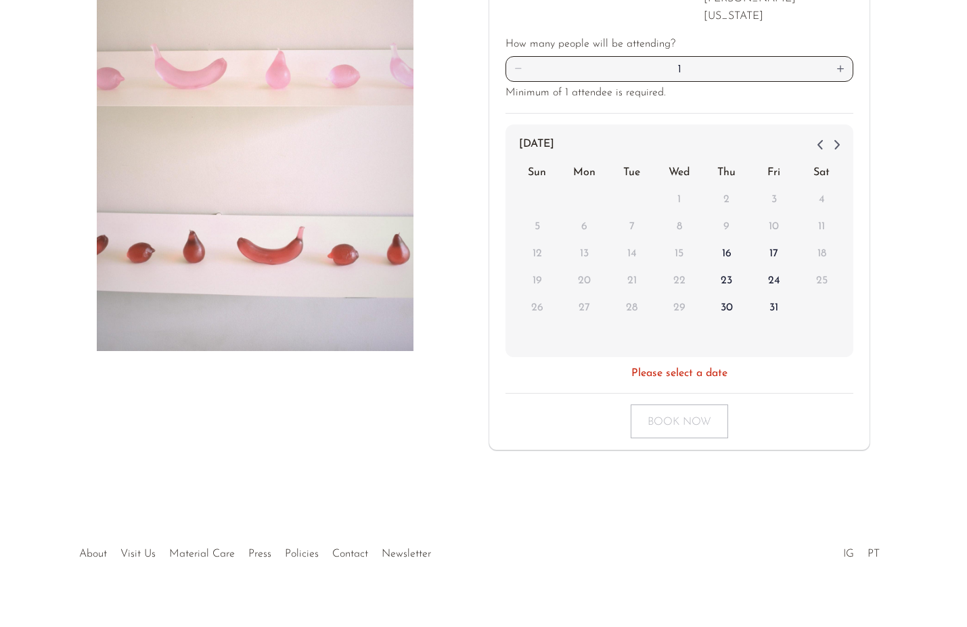
click at [849, 549] on link "IG" at bounding box center [848, 554] width 11 height 11
